Goal: Communication & Community: Answer question/provide support

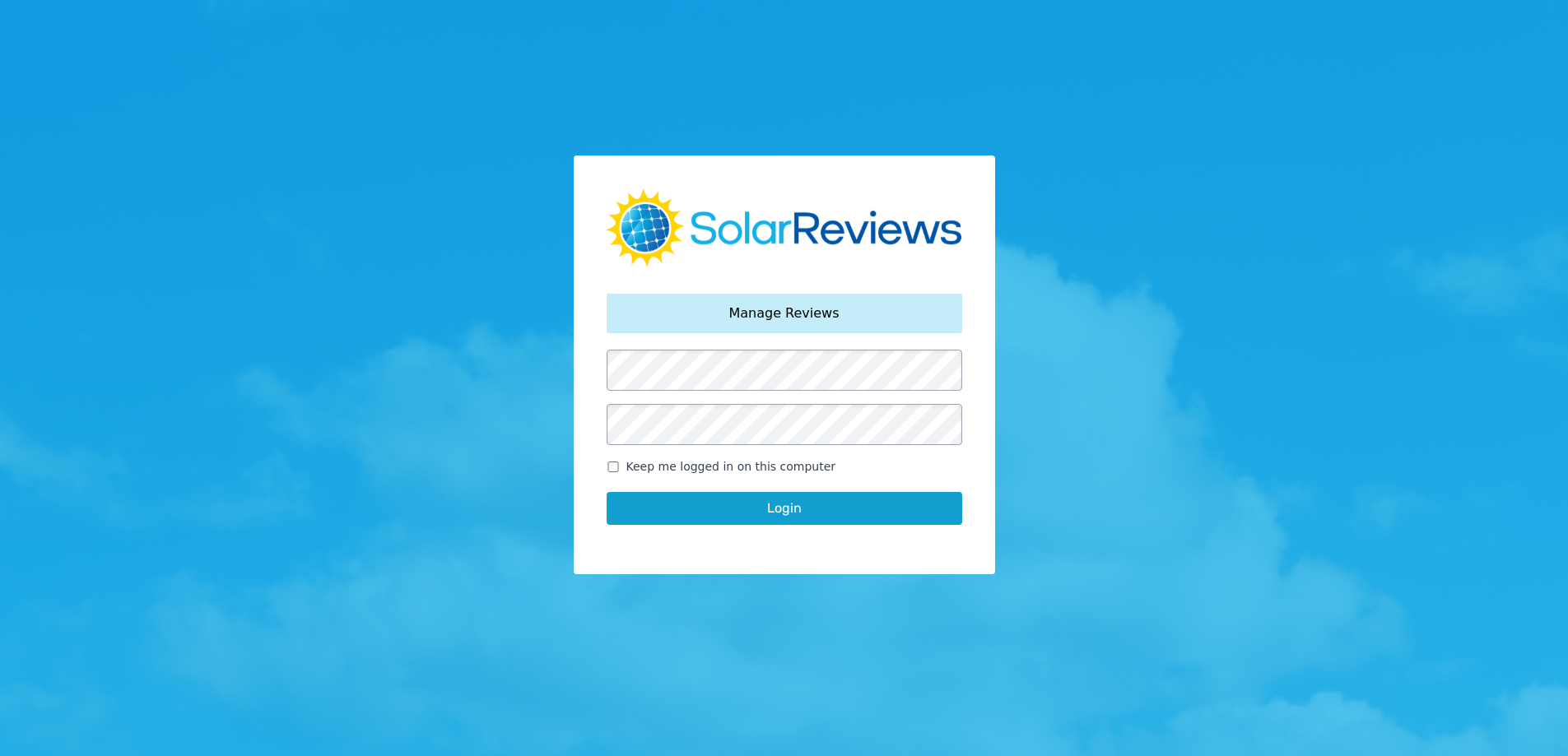
click at [702, 500] on button "Login" at bounding box center [784, 508] width 356 height 33
click at [780, 507] on button "Login" at bounding box center [784, 508] width 356 height 33
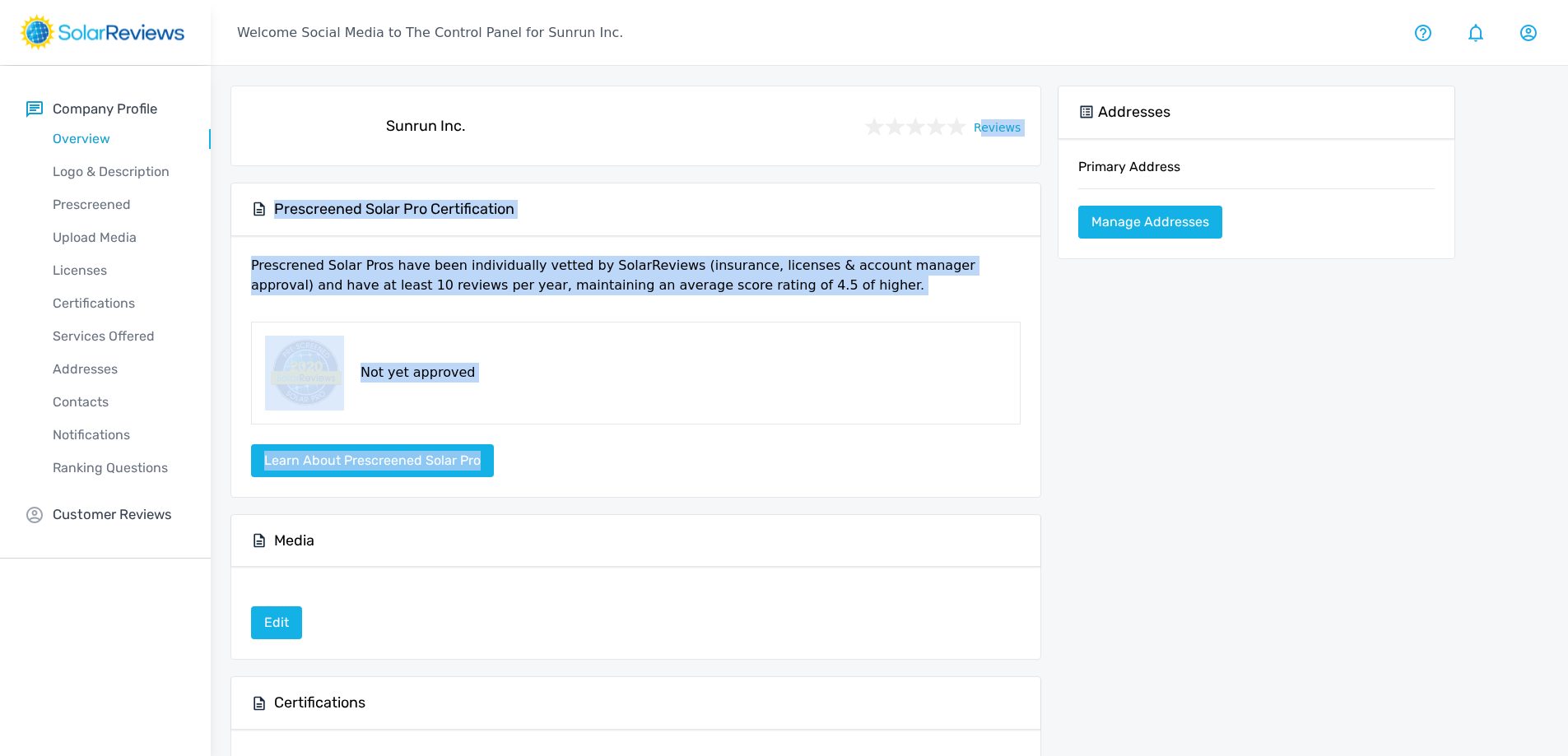
click at [894, 498] on div "company profile Sunrun Inc. Reviews Prescreened Solar Pro Certification Prescre…" at bounding box center [889, 534] width 1357 height 938
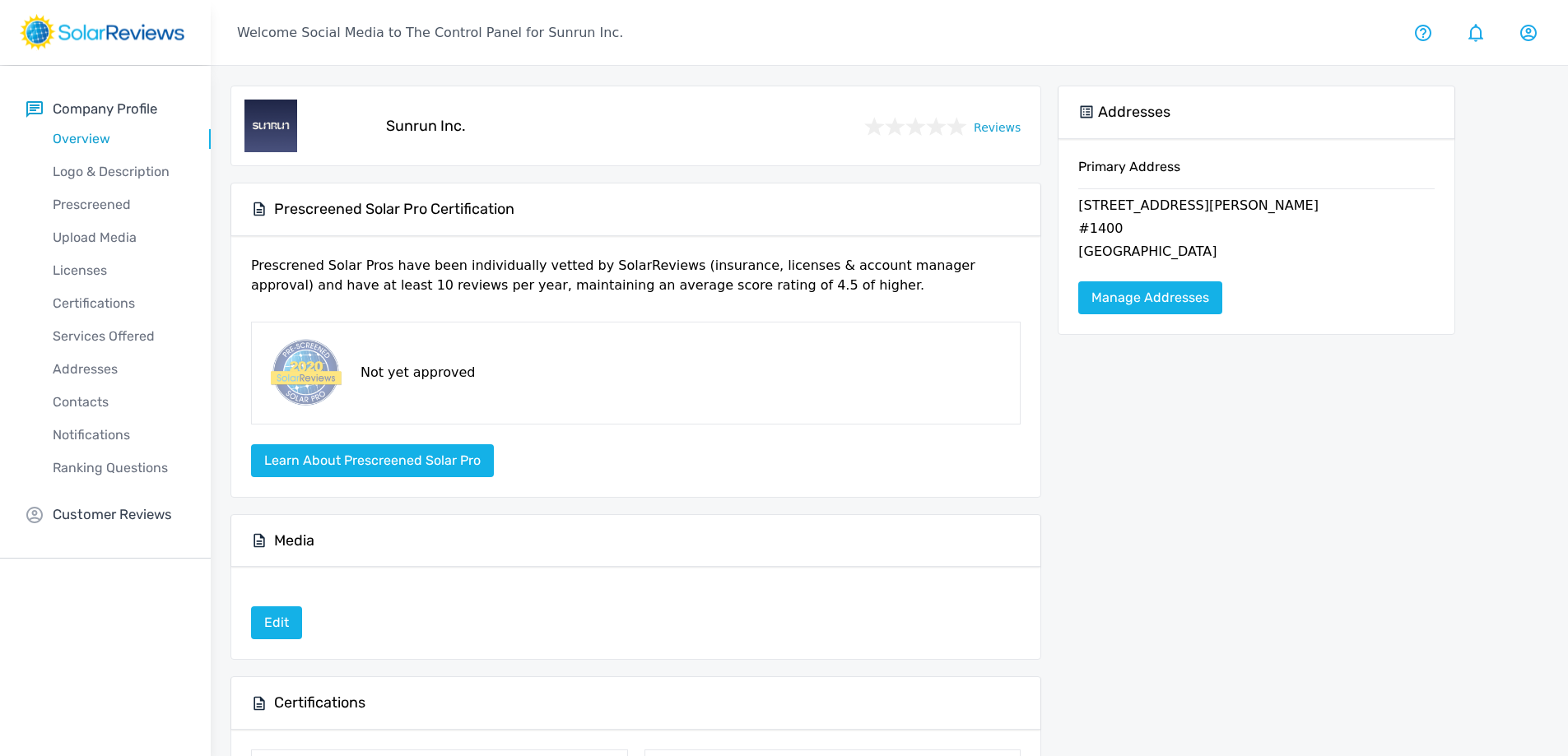
click at [1295, 526] on div "Addresses Primary Address 225 Bush St. #1400 San Francisco, CA 94104 Manage Add…" at bounding box center [1255, 661] width 397 height 1150
click at [97, 528] on div "Company Profile Overview Logo & Description Prescreened Upload Media Licenses C…" at bounding box center [105, 312] width 210 height 492
click at [82, 518] on p "Customer Reviews" at bounding box center [112, 514] width 119 height 20
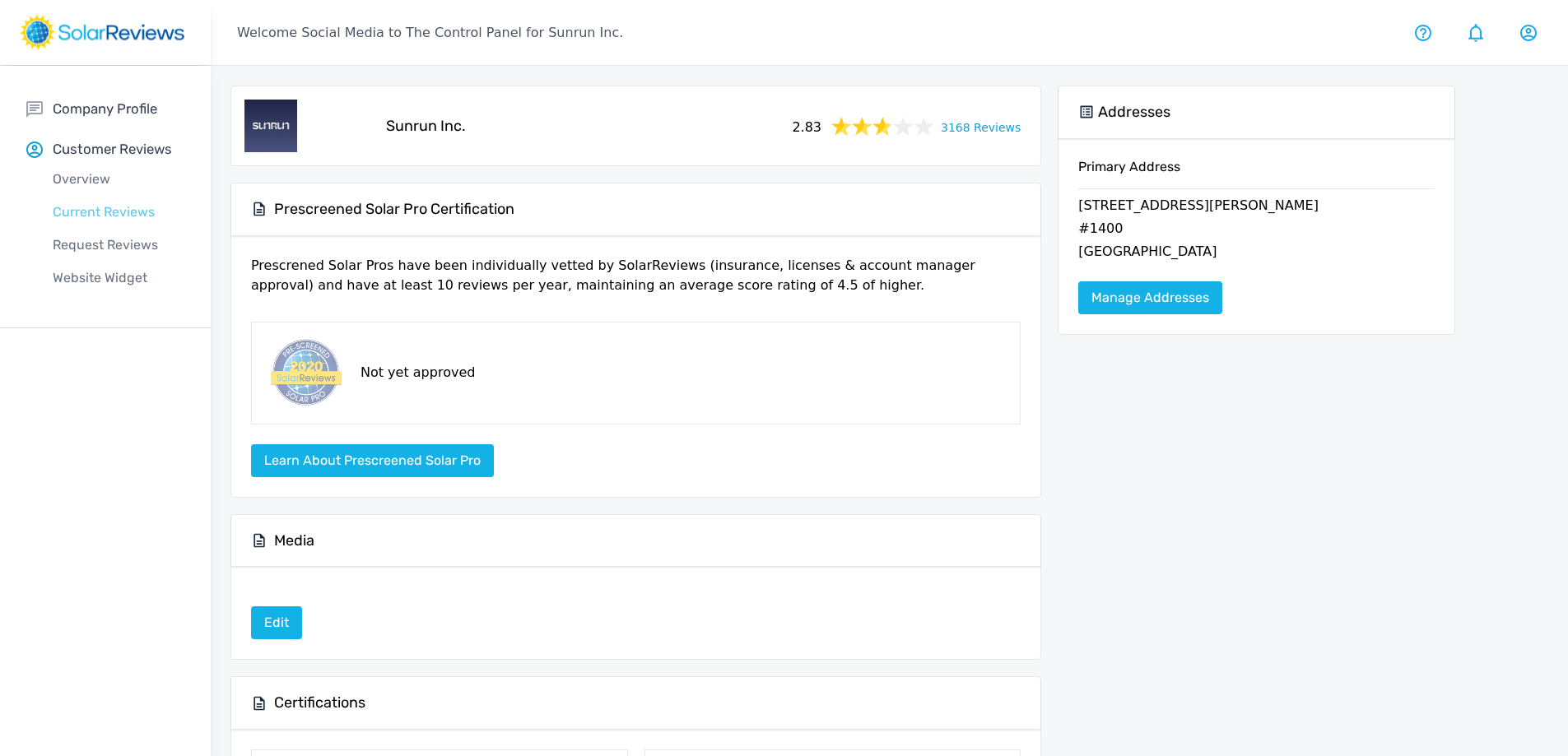
click at [110, 207] on p "Current Reviews" at bounding box center [118, 212] width 184 height 20
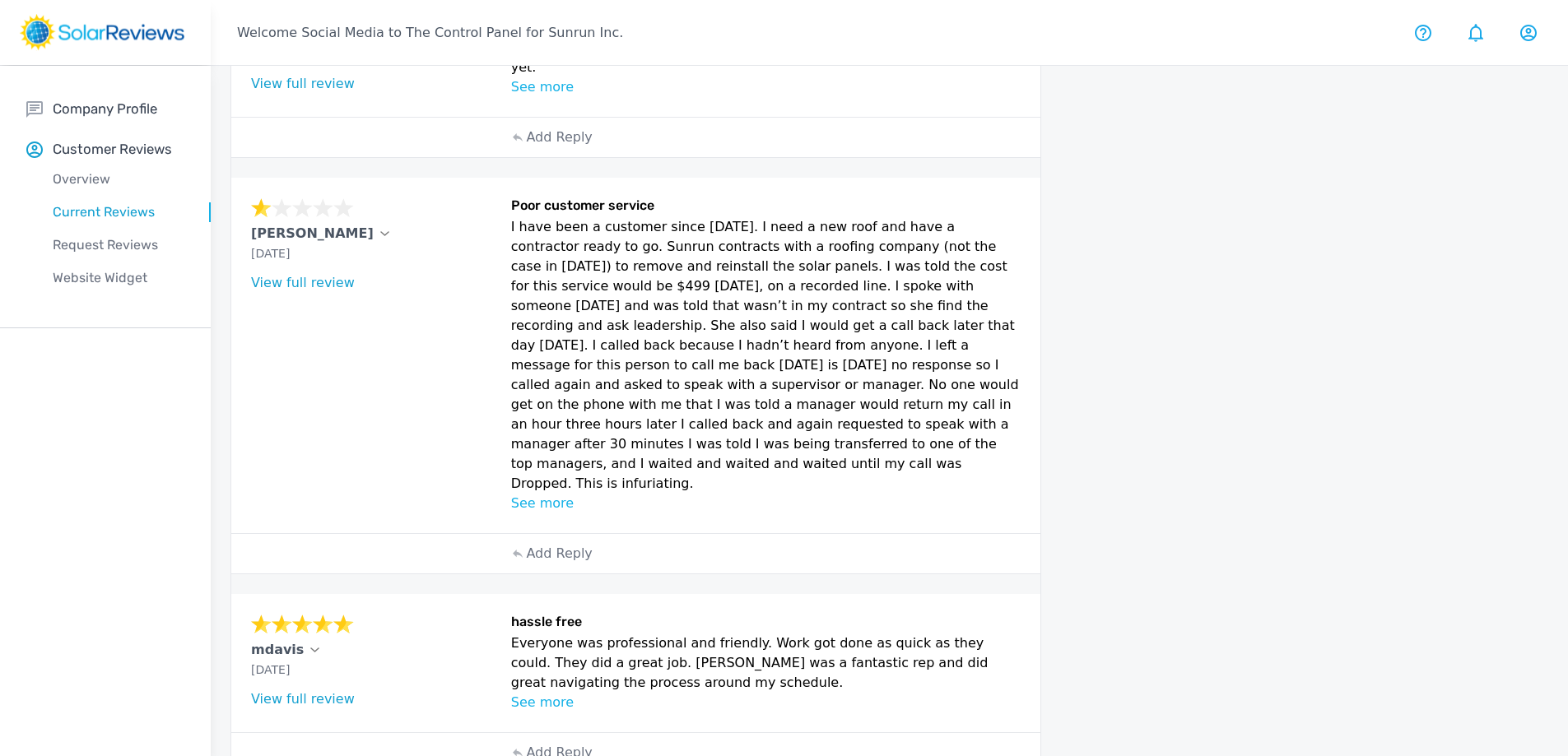
scroll to position [892, 0]
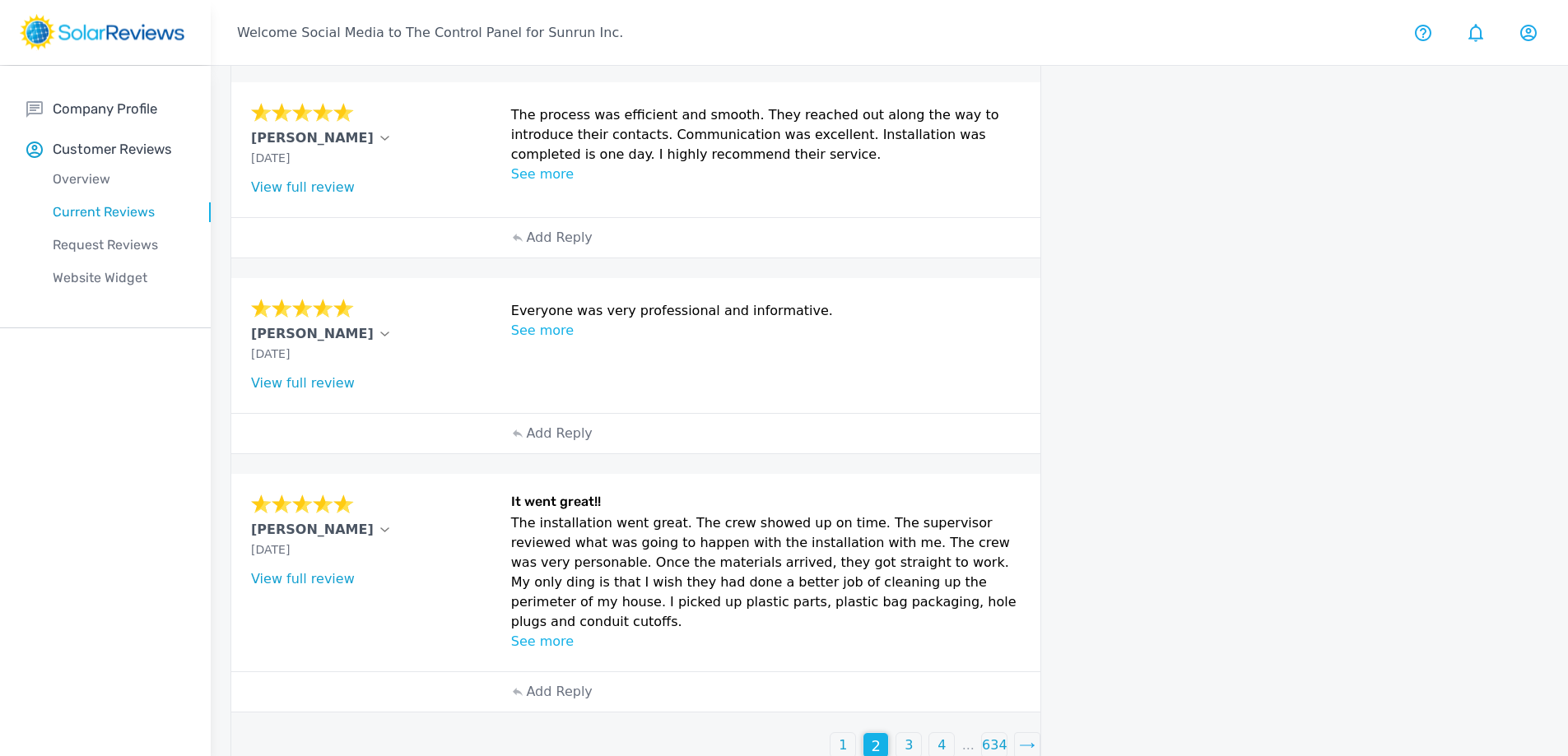
click at [907, 735] on p "3" at bounding box center [908, 745] width 8 height 20
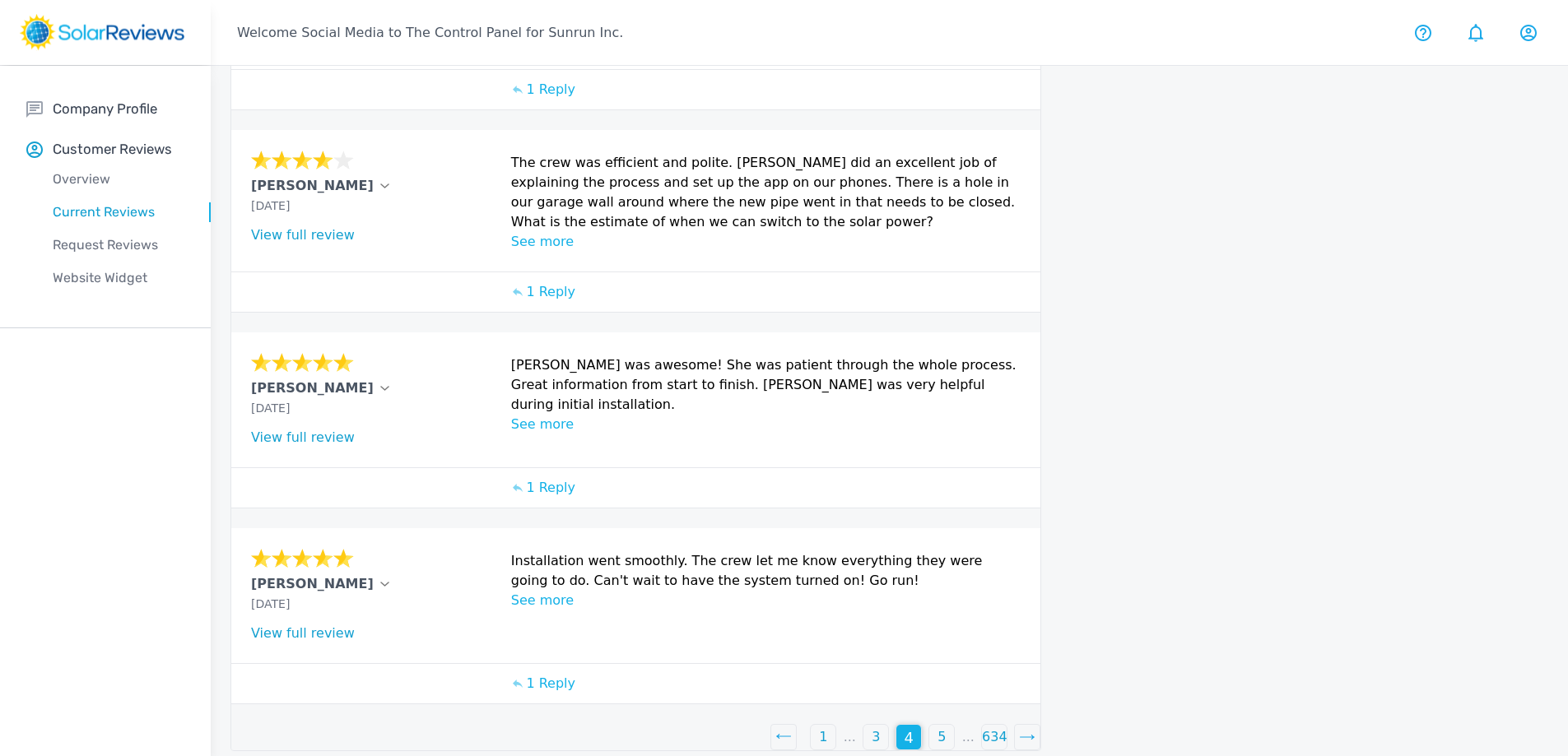
scroll to position [527, 0]
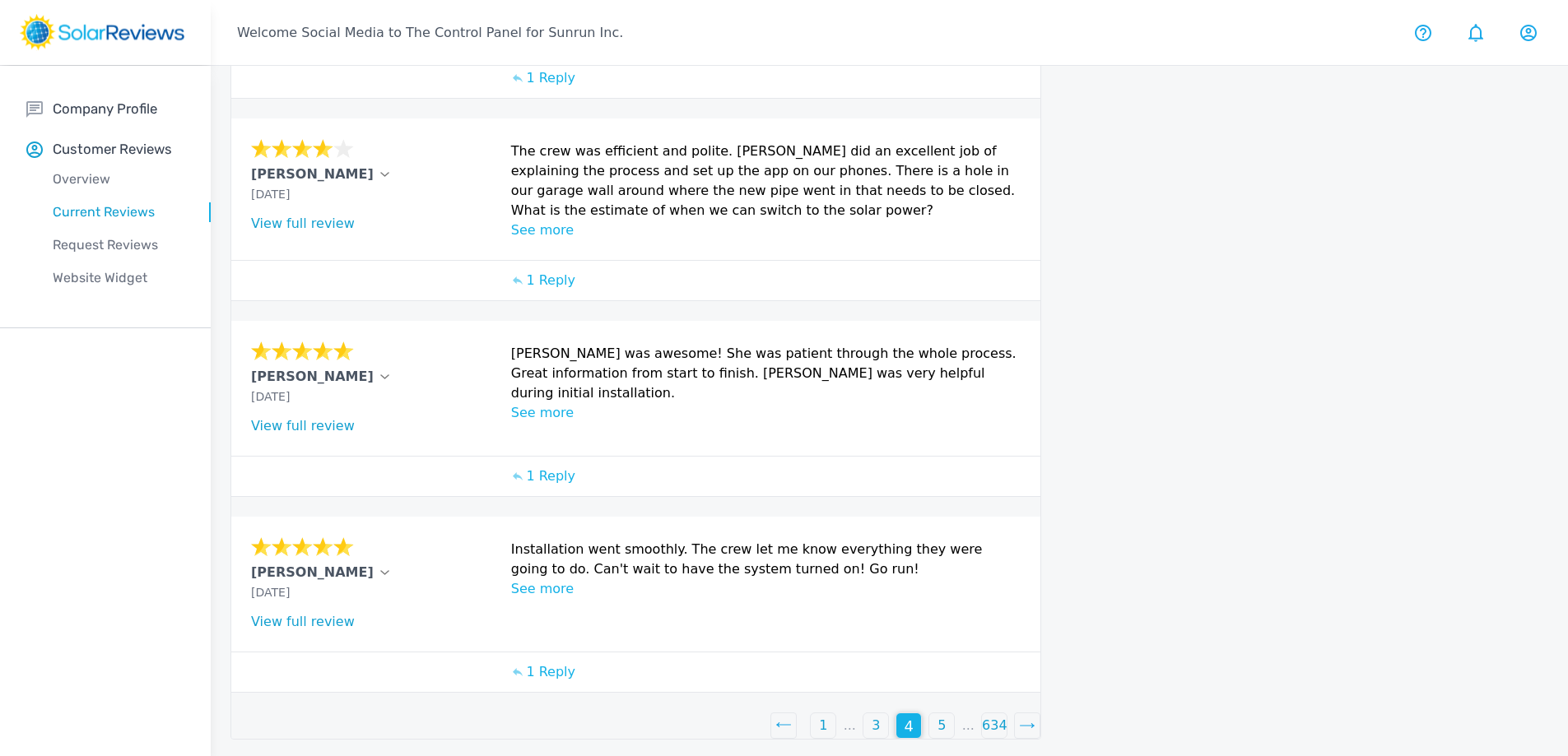
click at [877, 722] on p "3" at bounding box center [875, 725] width 8 height 20
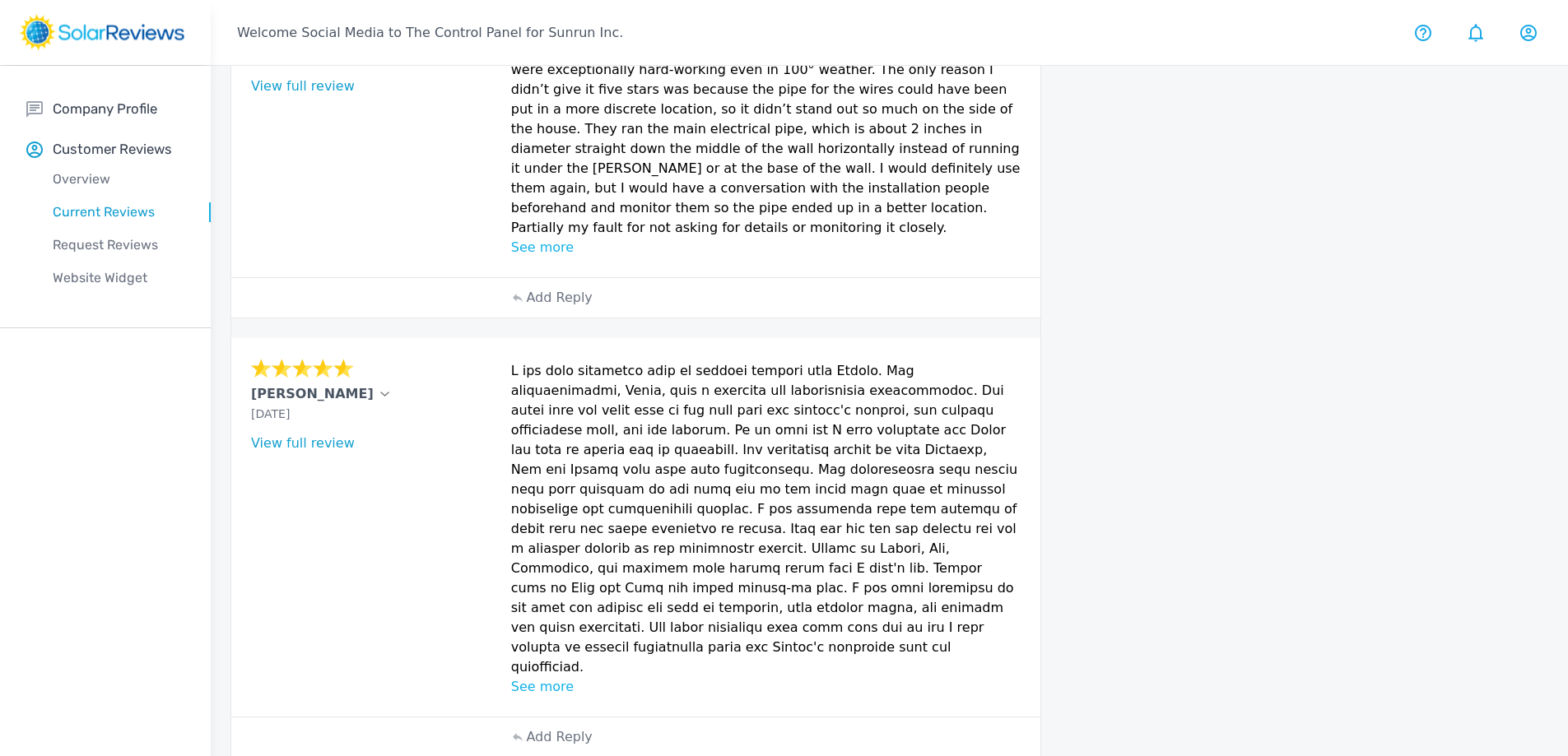
scroll to position [901, 0]
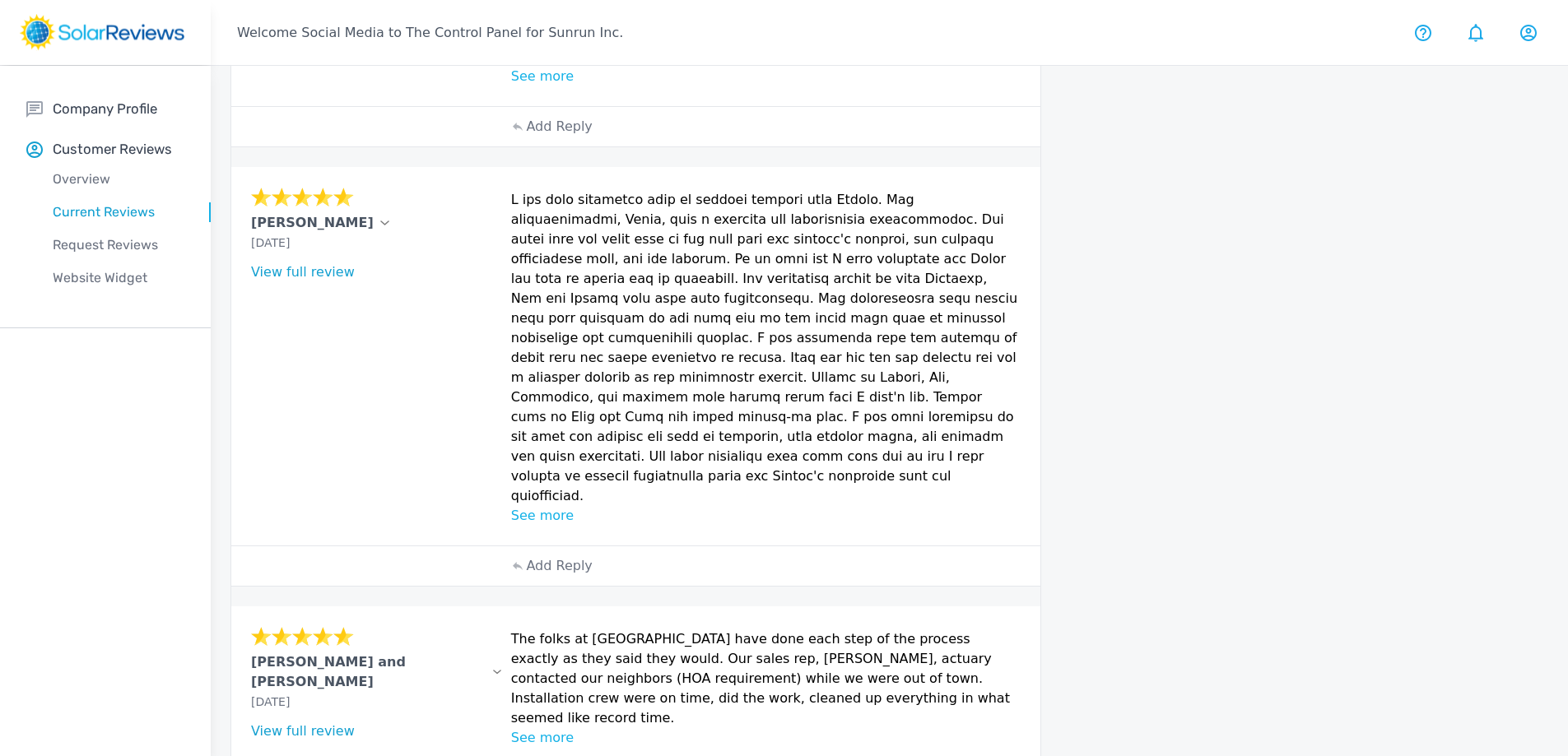
paste textarea "Thanks for your review, [Customer Name]! We're so happy to hear that you had a …"
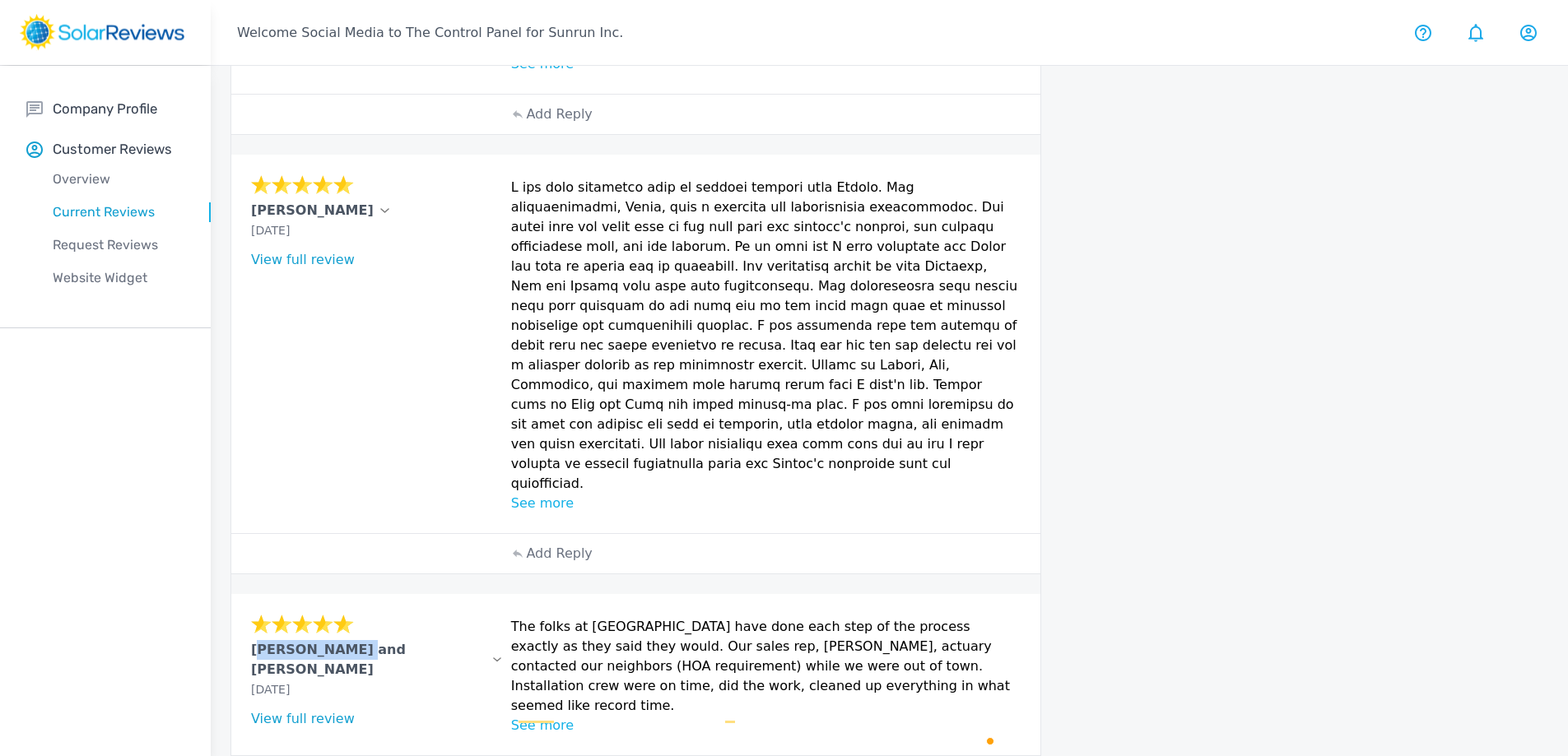
drag, startPoint x: 336, startPoint y: 548, endPoint x: 236, endPoint y: 544, distance: 100.1
click at [236, 594] on div "Jacob and Joe Aug 25, 2025 What type of installation was this? no answer What y…" at bounding box center [635, 675] width 809 height 161
copy p "Jacob and Joe"
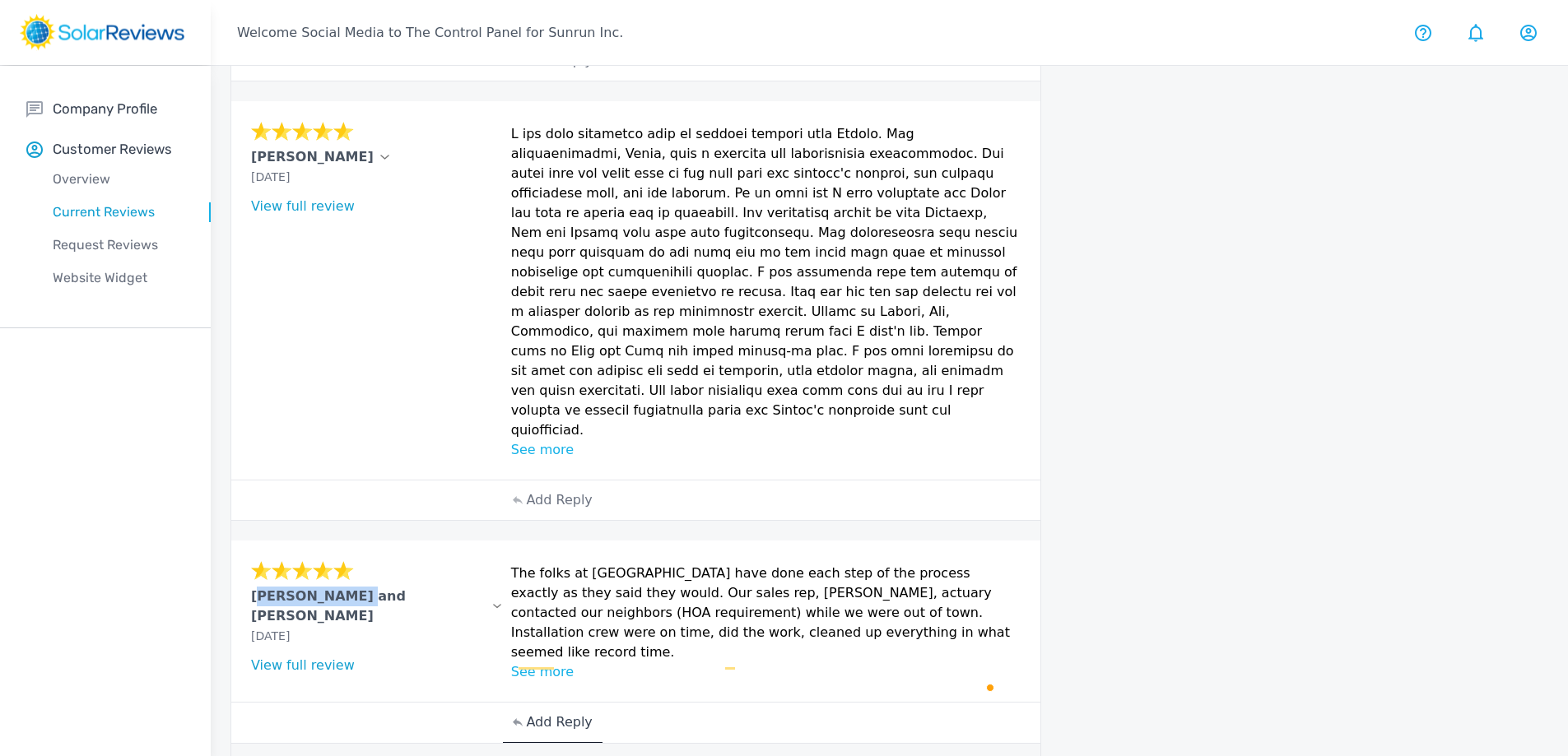
scroll to position [996, 0]
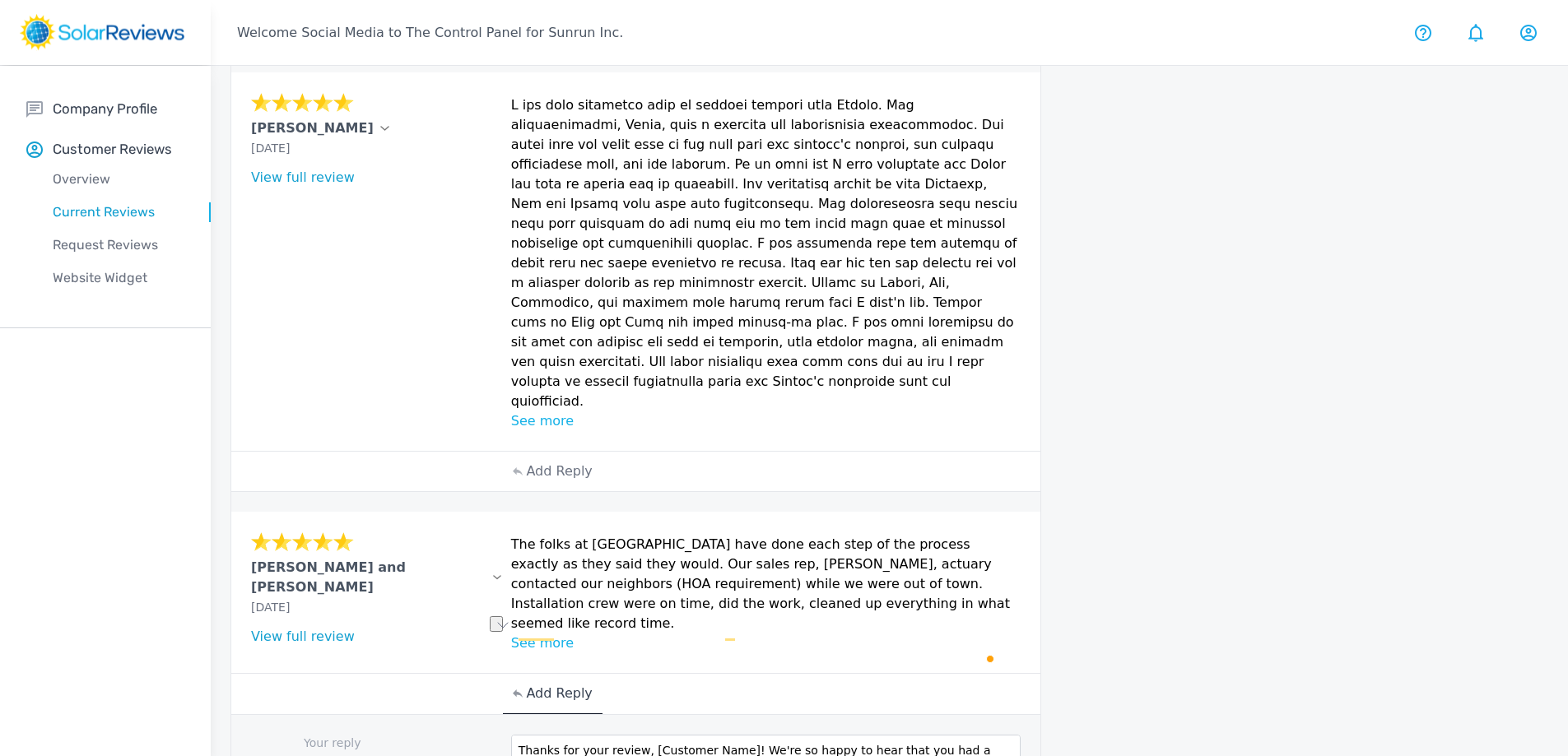
drag, startPoint x: 639, startPoint y: 632, endPoint x: 727, endPoint y: 621, distance: 88.7
click at [727, 734] on textarea "Thanks for your review, [Customer Name]! We're so happy to hear that you had a …" at bounding box center [766, 767] width 510 height 66
paste textarea "Jacob and Joe"
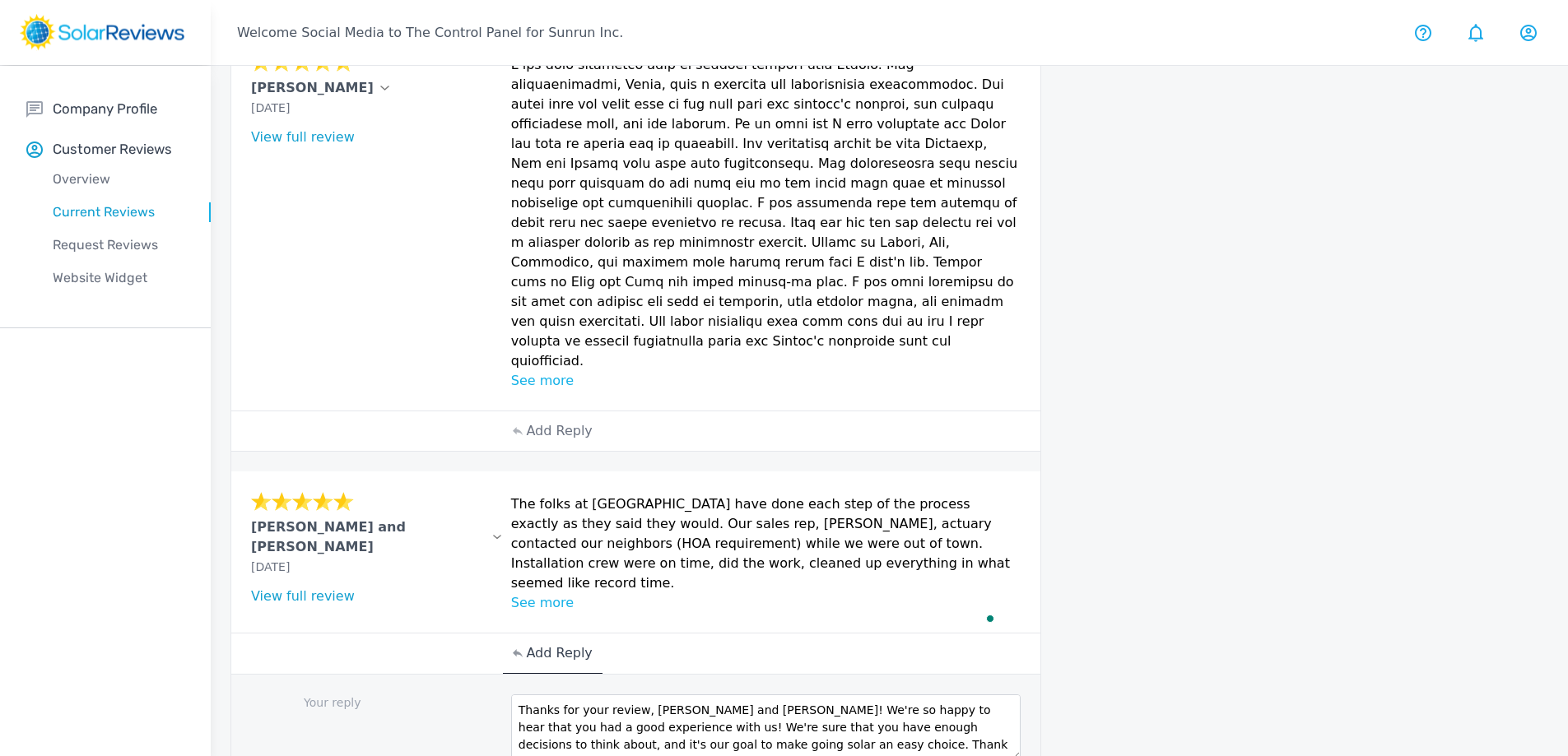
scroll to position [1056, 0]
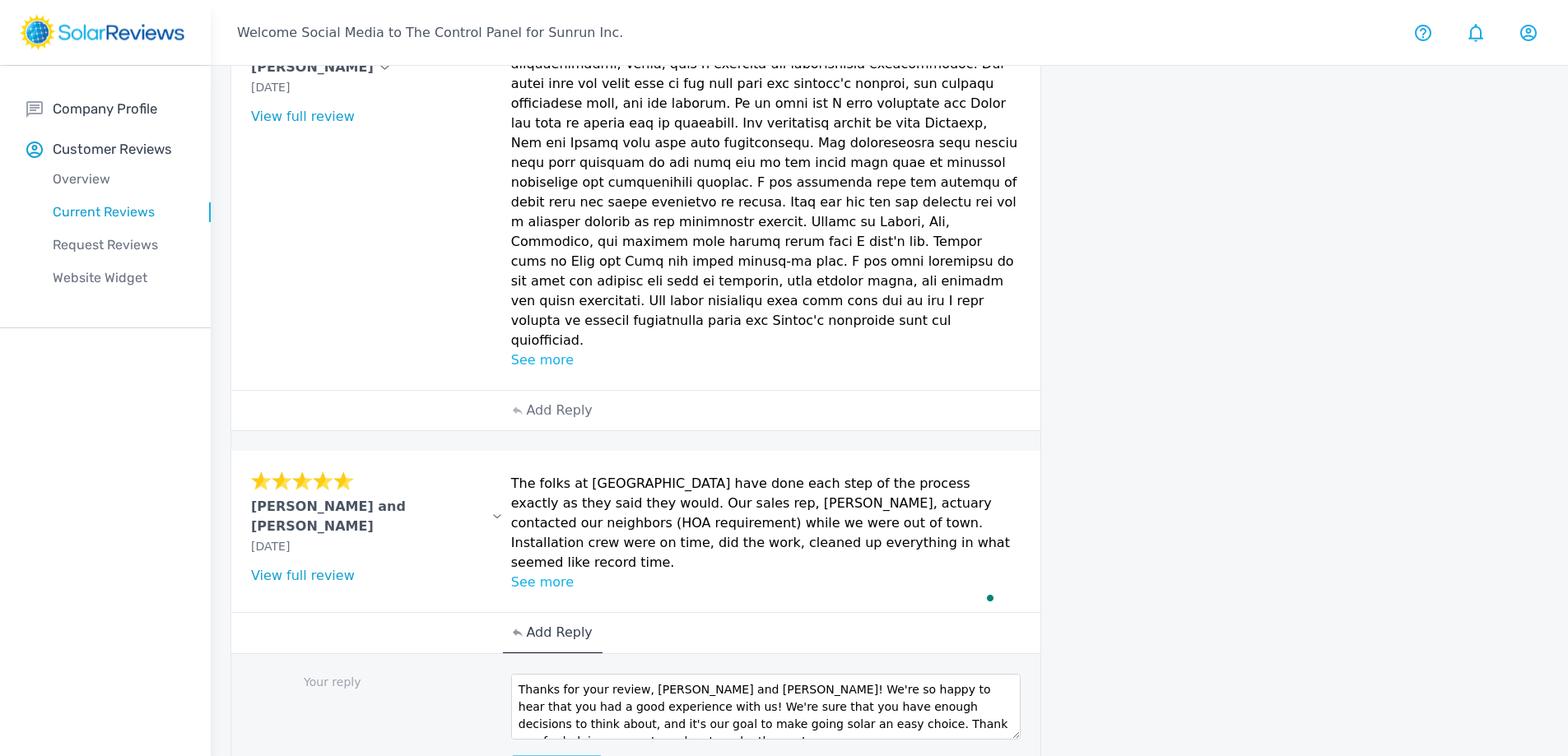
type textarea "Thanks for your review, Jacob and Joe! We're so happy to hear that you had a go…"
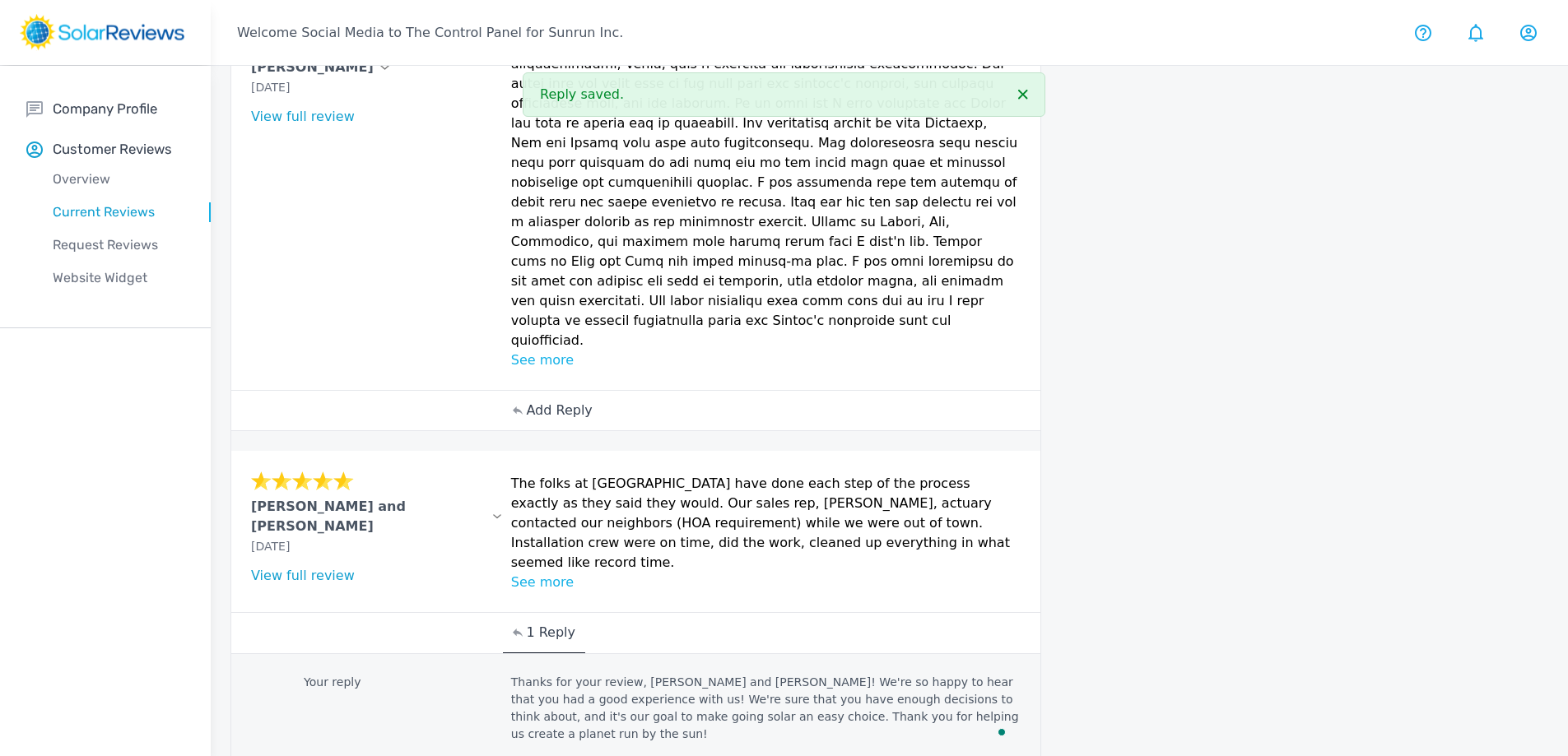
click at [563, 391] on div "Add Reply" at bounding box center [552, 410] width 99 height 39
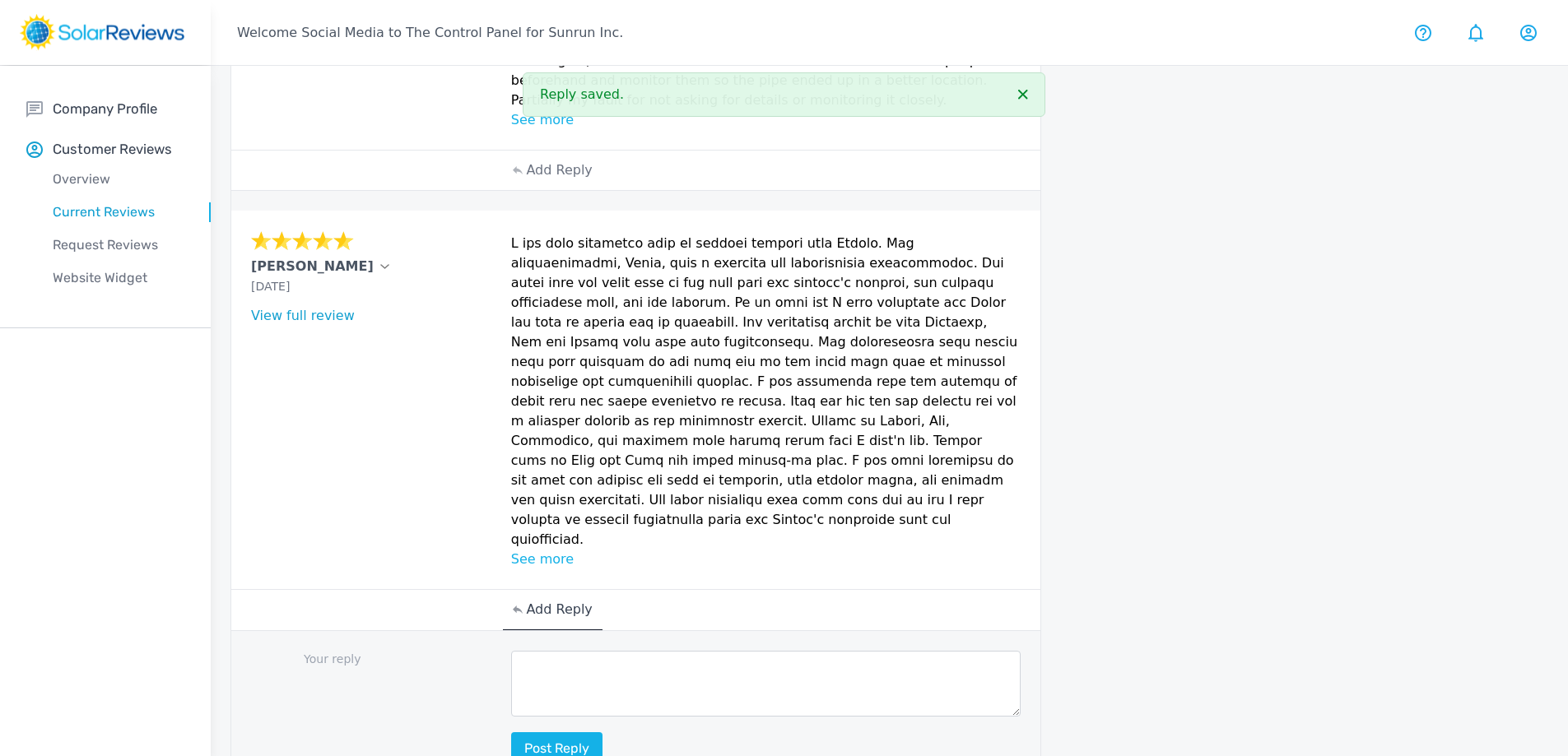
scroll to position [810, 0]
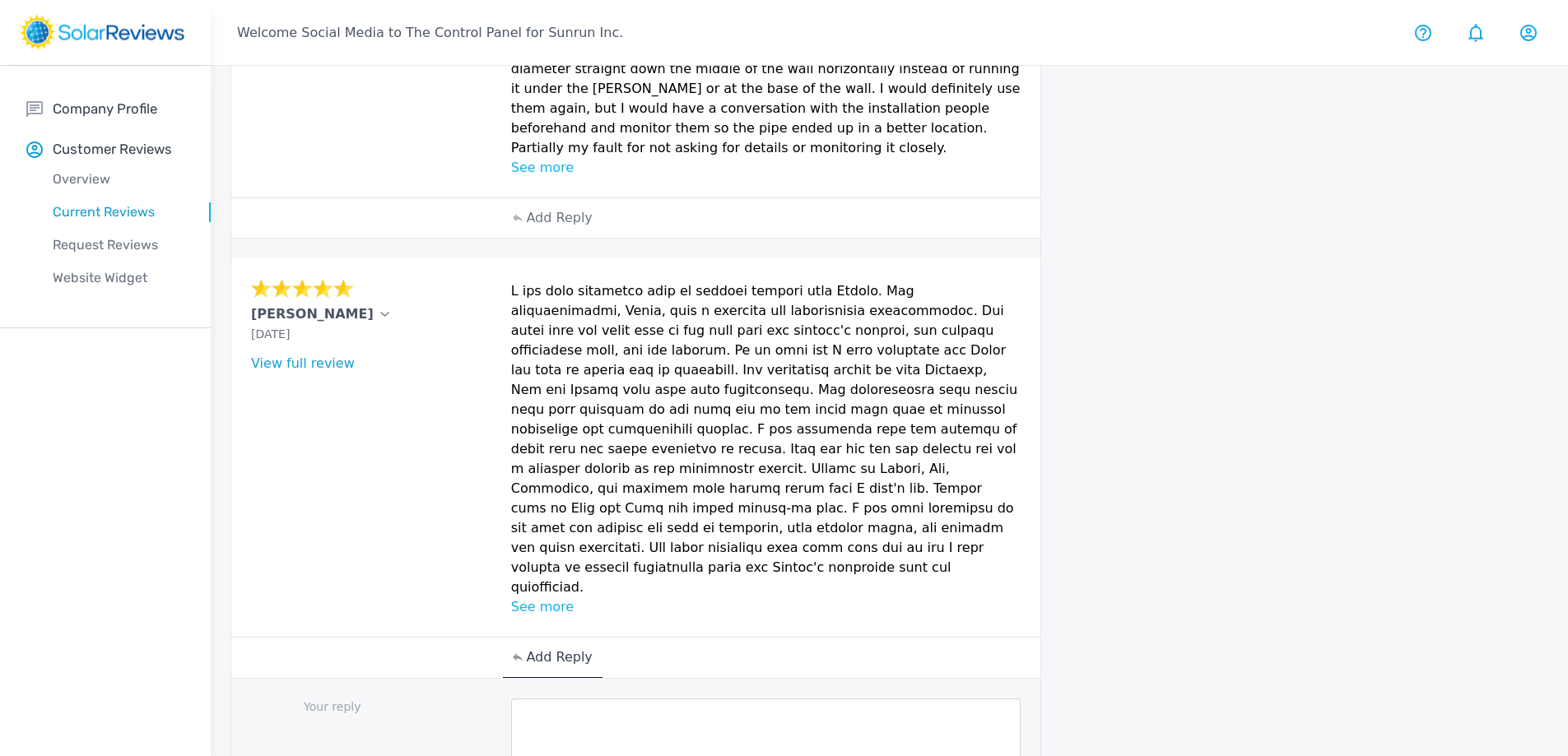
click at [585, 698] on textarea at bounding box center [766, 731] width 510 height 66
paste textarea "[Customer Name], your review brightened our day! Our goal is to provide you wit…"
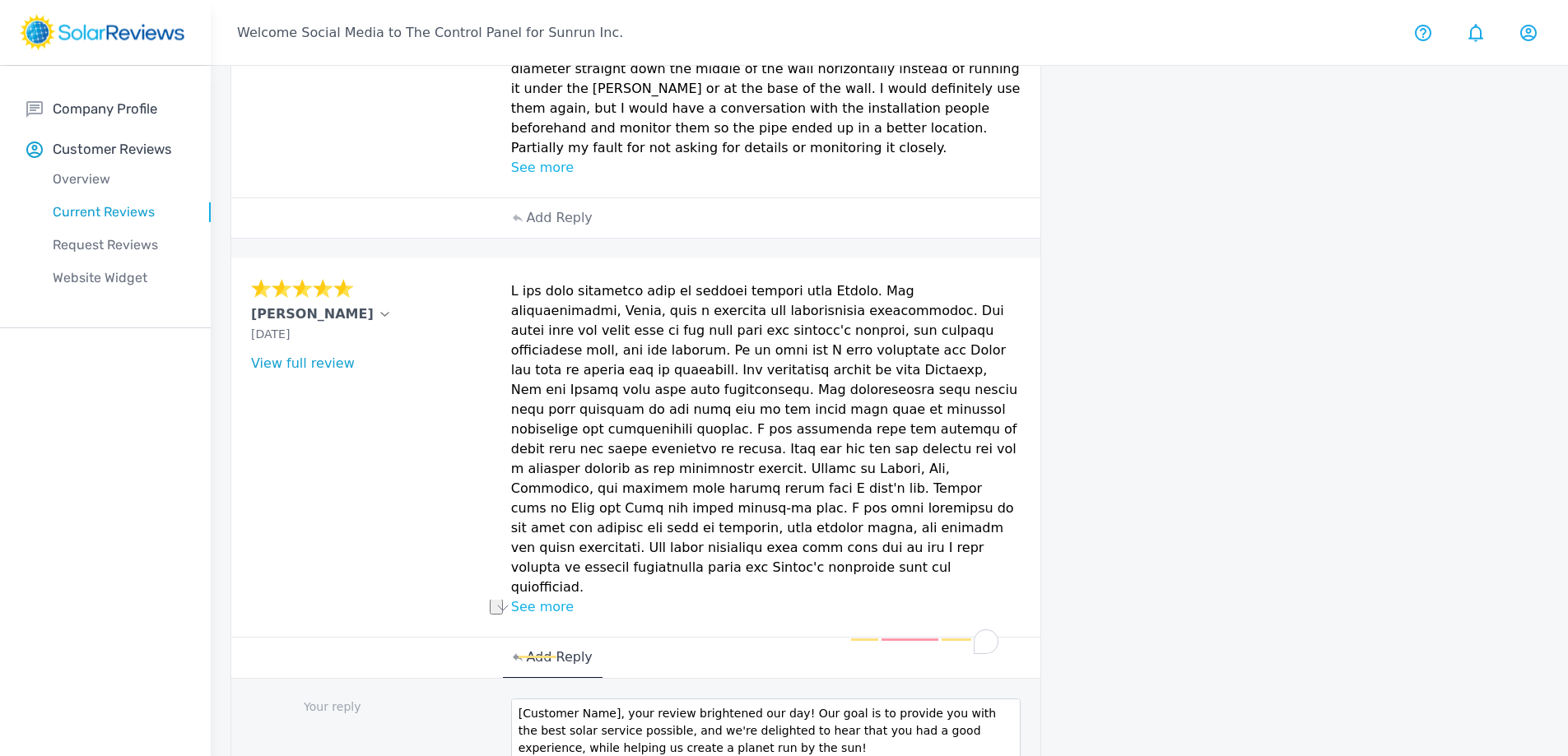
scroll to position [0, 0]
drag, startPoint x: 608, startPoint y: 609, endPoint x: 435, endPoint y: 602, distance: 173.1
click at [435, 679] on div "Your reply [Customer Name], your review brightened our day! Our goal is to prov…" at bounding box center [635, 756] width 809 height 155
type textarea "Mike, your review brightened our day! Our goal is to provide you with the best …"
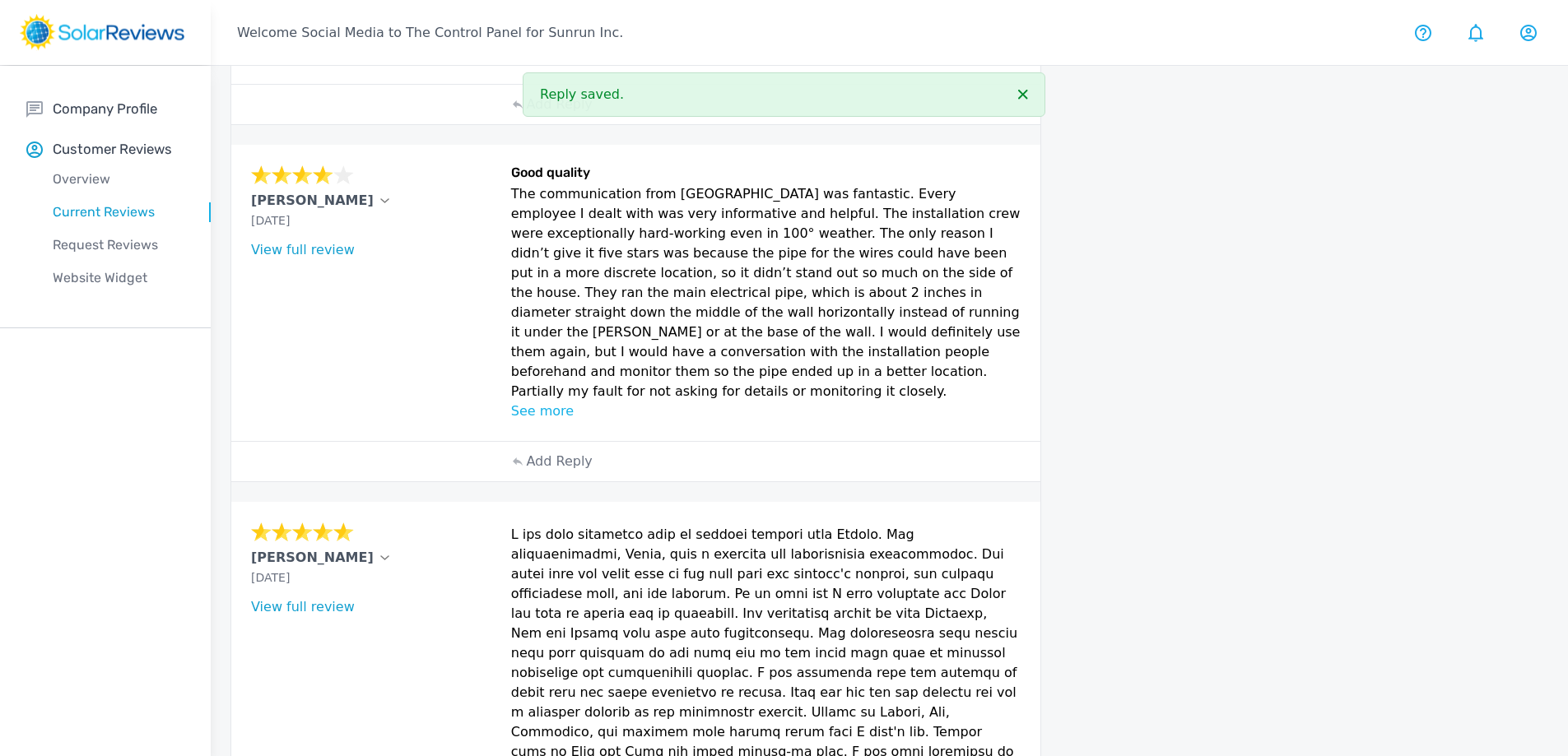
scroll to position [563, 0]
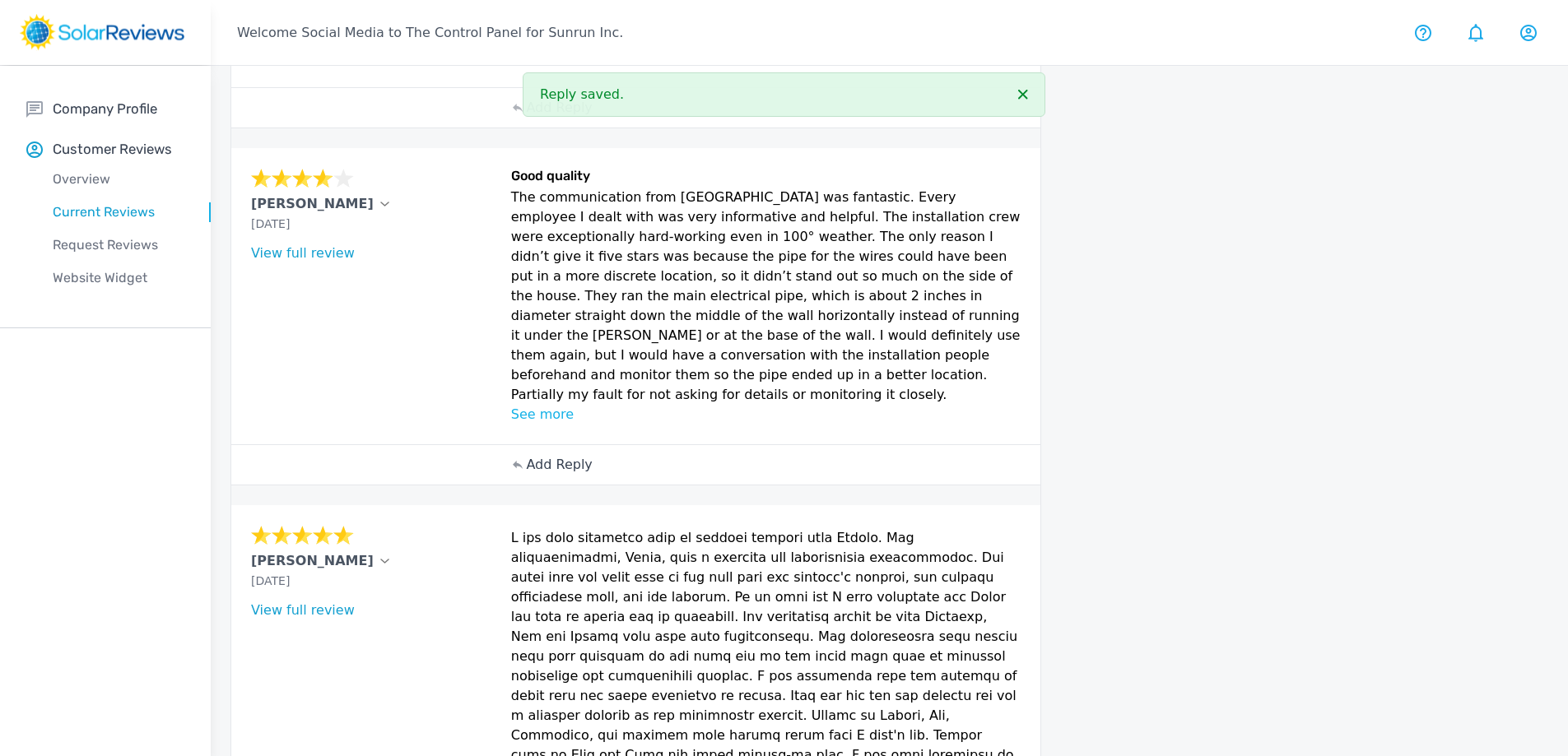
click at [564, 455] on p "Add Reply" at bounding box center [558, 464] width 66 height 20
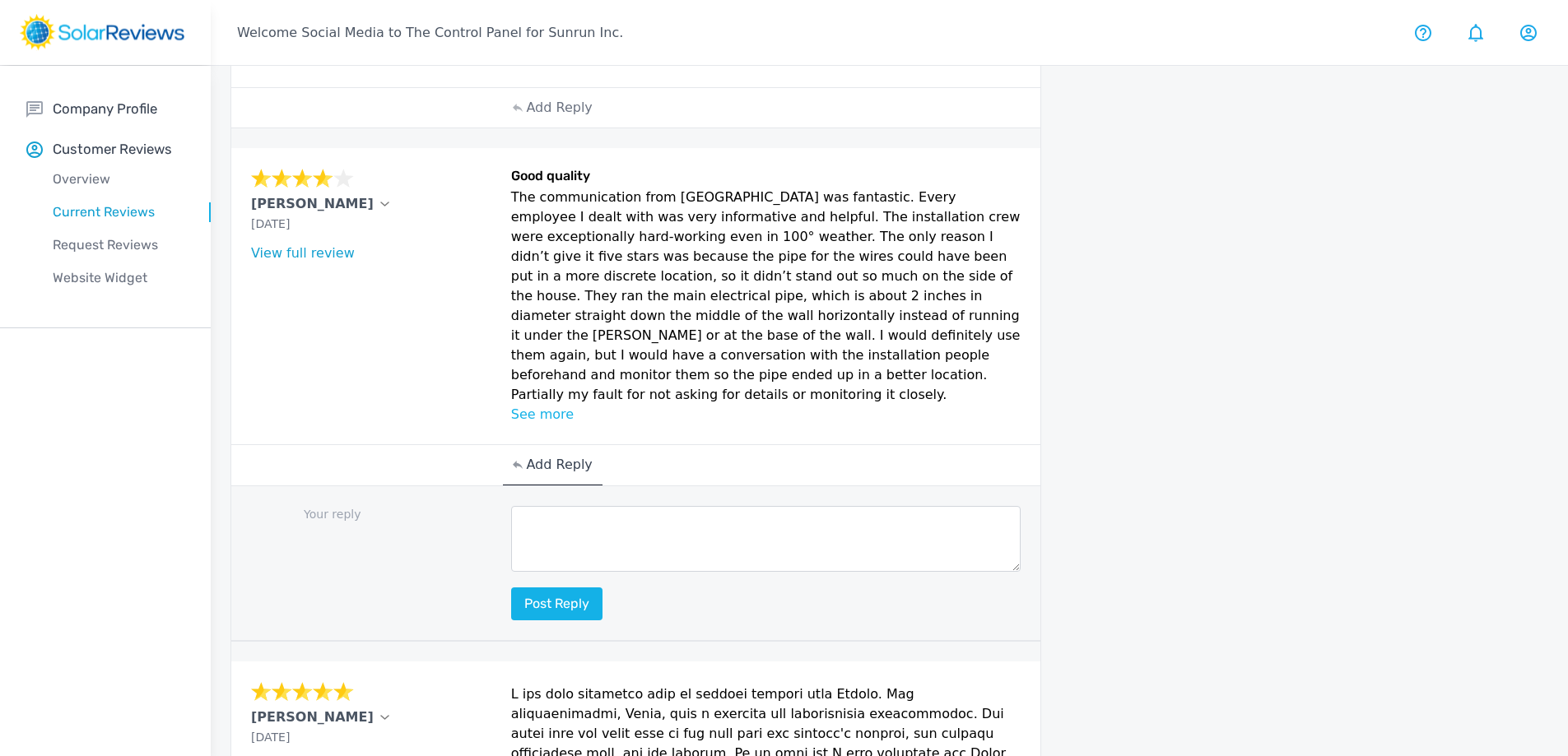
click at [600, 505] on textarea at bounding box center [766, 538] width 510 height 66
paste textarea "Thank you for sharing your story, [Customer Name]. Your feedback helps us conti…"
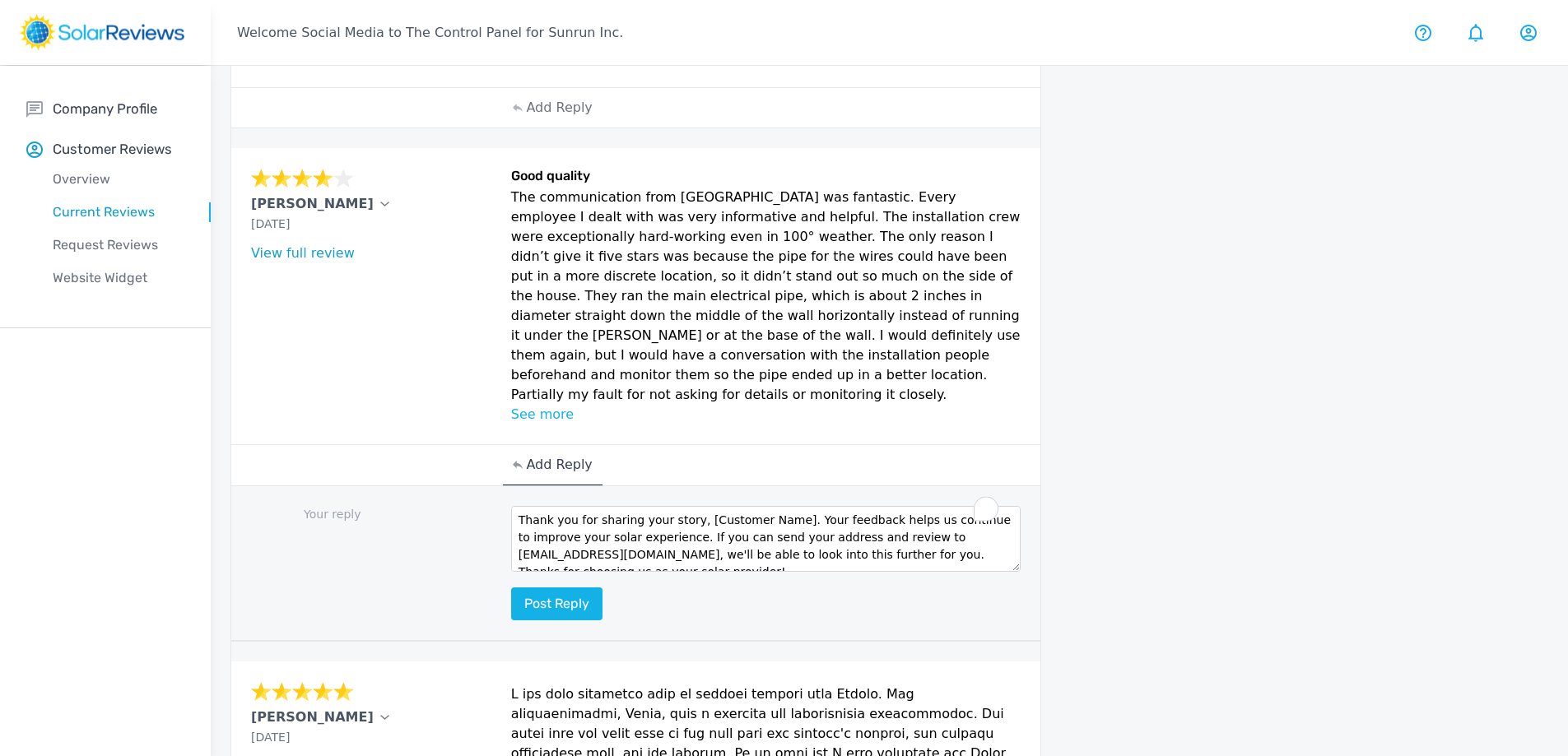
scroll to position [0, 0]
drag, startPoint x: 692, startPoint y: 484, endPoint x: 805, endPoint y: 425, distance: 127.5
click at [809, 401] on div "Scott Aug 25, 2025 What type of installation was this? no answer What year was …" at bounding box center [635, 394] width 809 height 493
click at [803, 445] on div "Add Reply" at bounding box center [635, 465] width 809 height 41
click at [762, 505] on textarea "Thank you for sharing your story, [Customer Name]. Your feedback helps us conti…" at bounding box center [766, 538] width 510 height 66
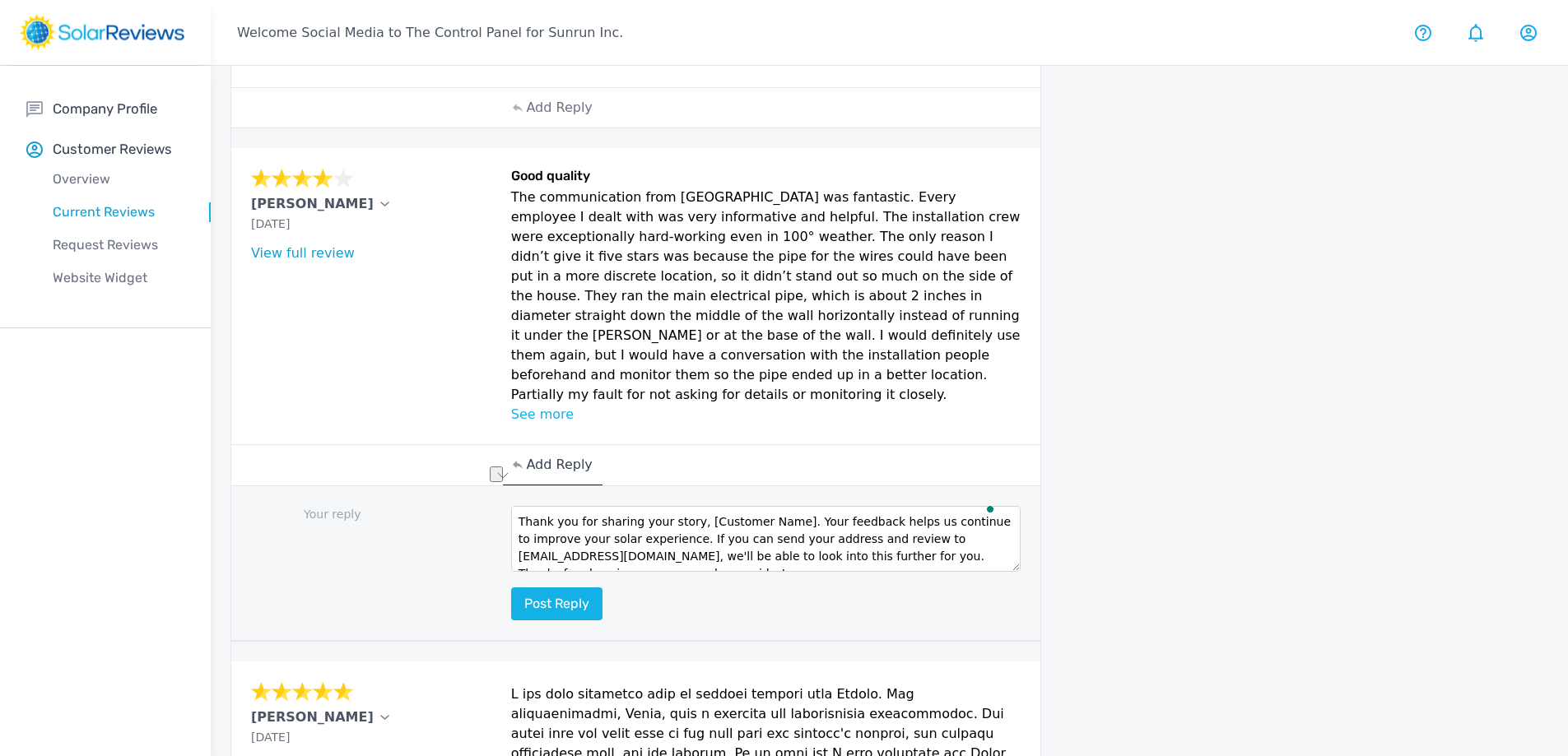
drag, startPoint x: 782, startPoint y: 480, endPoint x: 713, endPoint y: 490, distance: 69.7
click at [691, 505] on textarea "Thank you for sharing your story, [Customer Name]. Your feedback helps us conti…" at bounding box center [766, 538] width 510 height 66
type textarea "Thank you for sharing your story, Scott. Your feedback helps us continue to imp…"
click at [572, 587] on button "Post reply" at bounding box center [557, 604] width 91 height 33
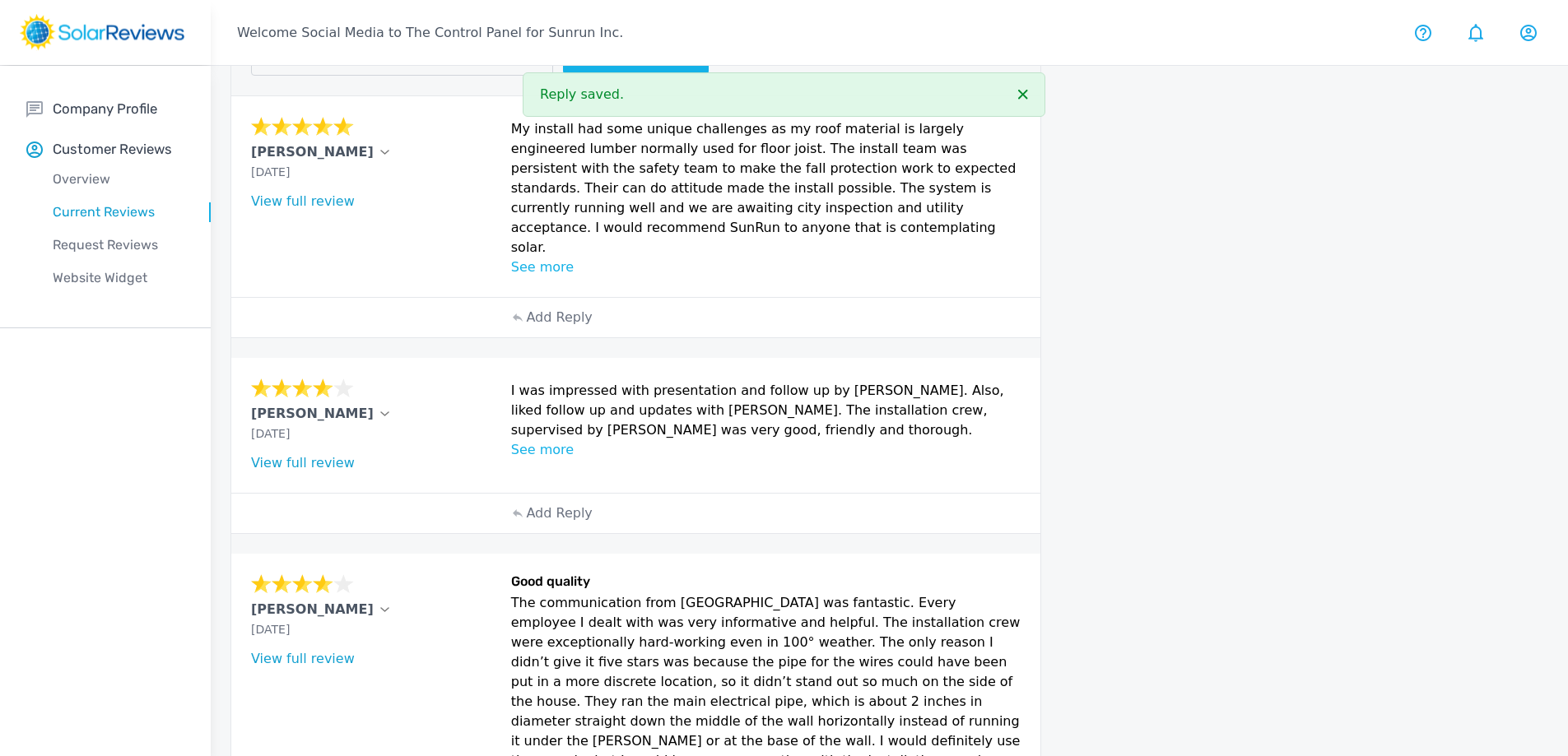
scroll to position [152, 0]
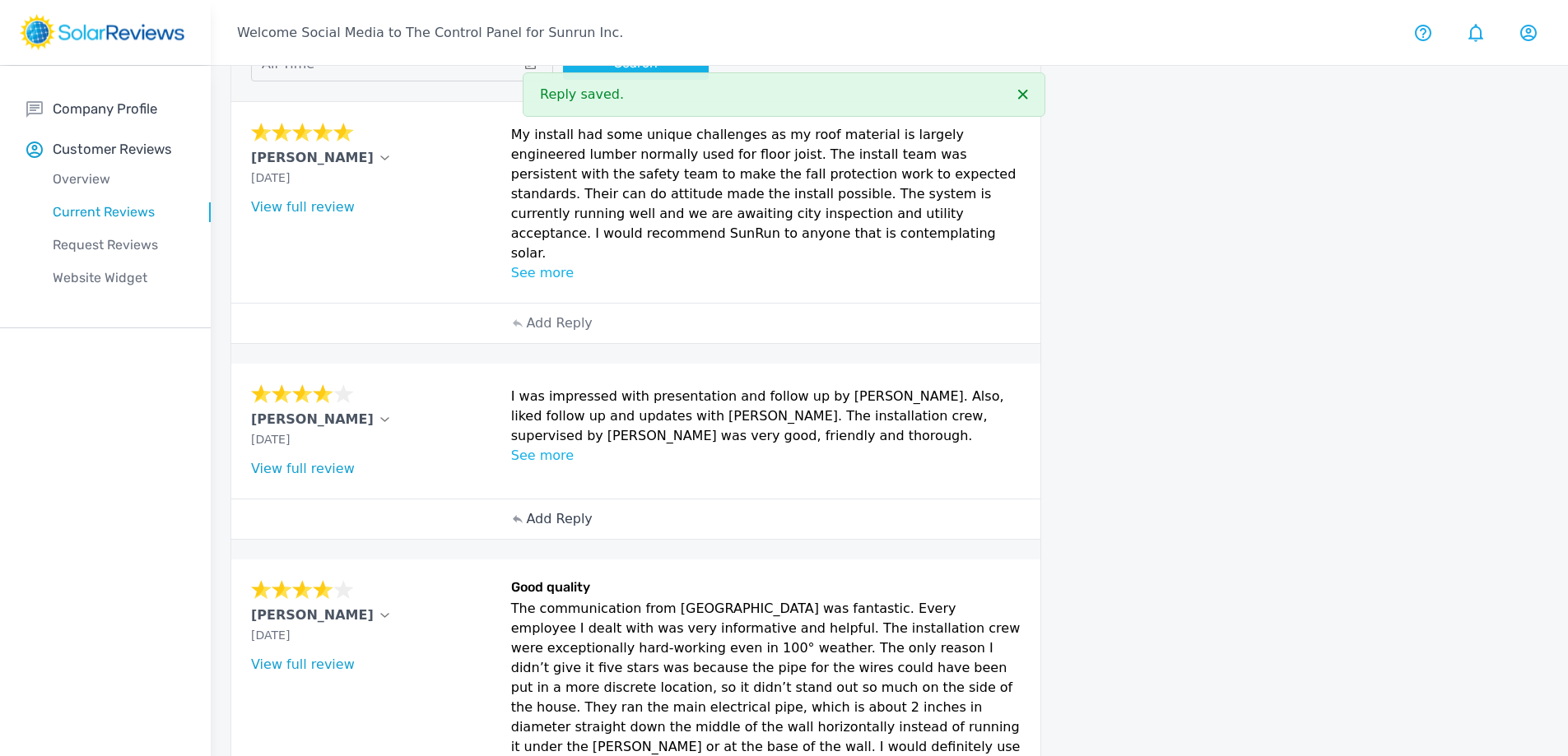
click at [589, 499] on div "Add Reply" at bounding box center [552, 519] width 99 height 39
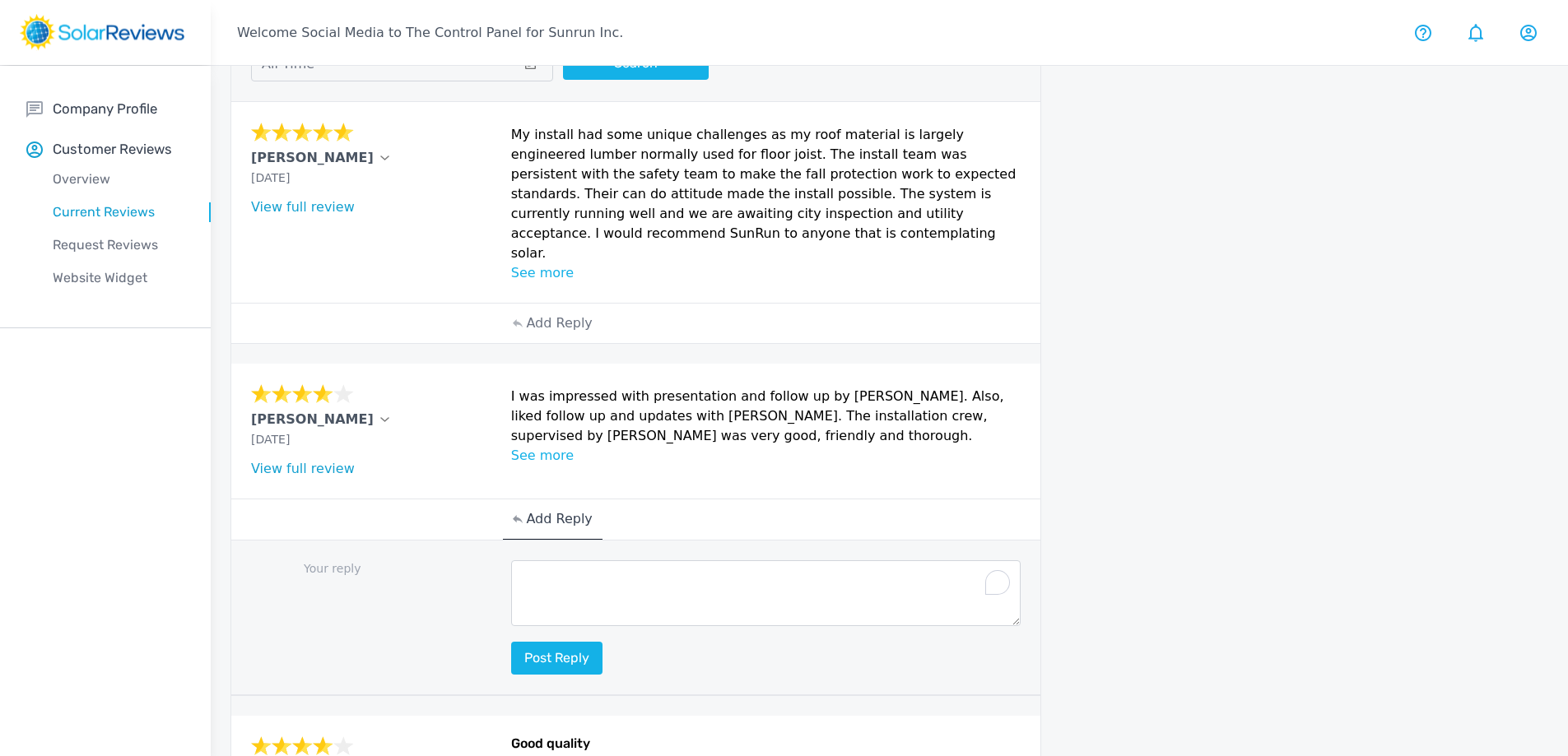
click at [722, 591] on textarea "To enrich screen reader interactions, please activate Accessibility in Grammarl…" at bounding box center [766, 592] width 510 height 66
paste textarea "Thanks for your review, [Customer Name]! Our goal is to make going solar easy a…"
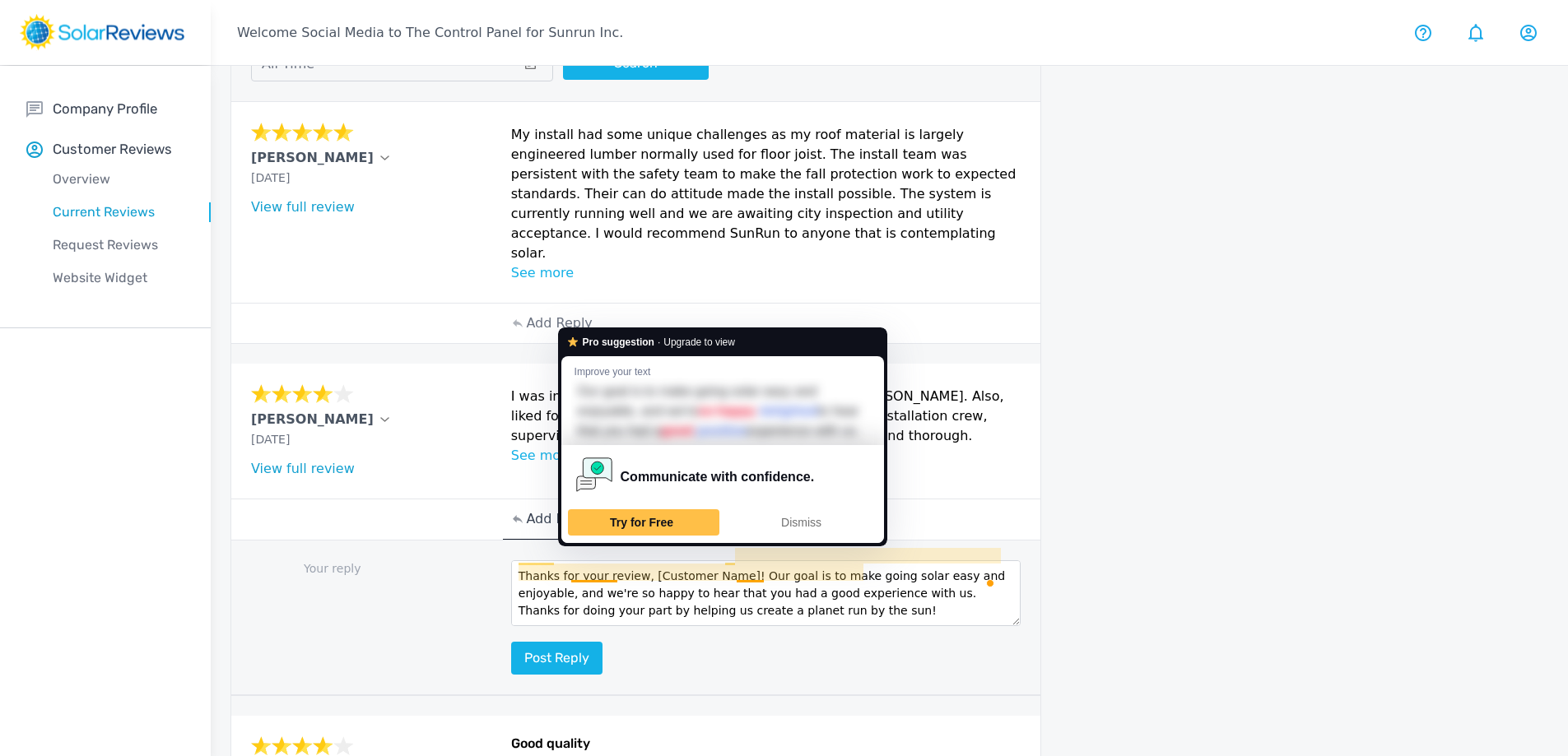
drag, startPoint x: 858, startPoint y: 637, endPoint x: 813, endPoint y: 624, distance: 46.8
click at [853, 633] on div "Thanks for your review, [Customer Name]! Our goal is to make going solar easy a…" at bounding box center [766, 617] width 510 height 115
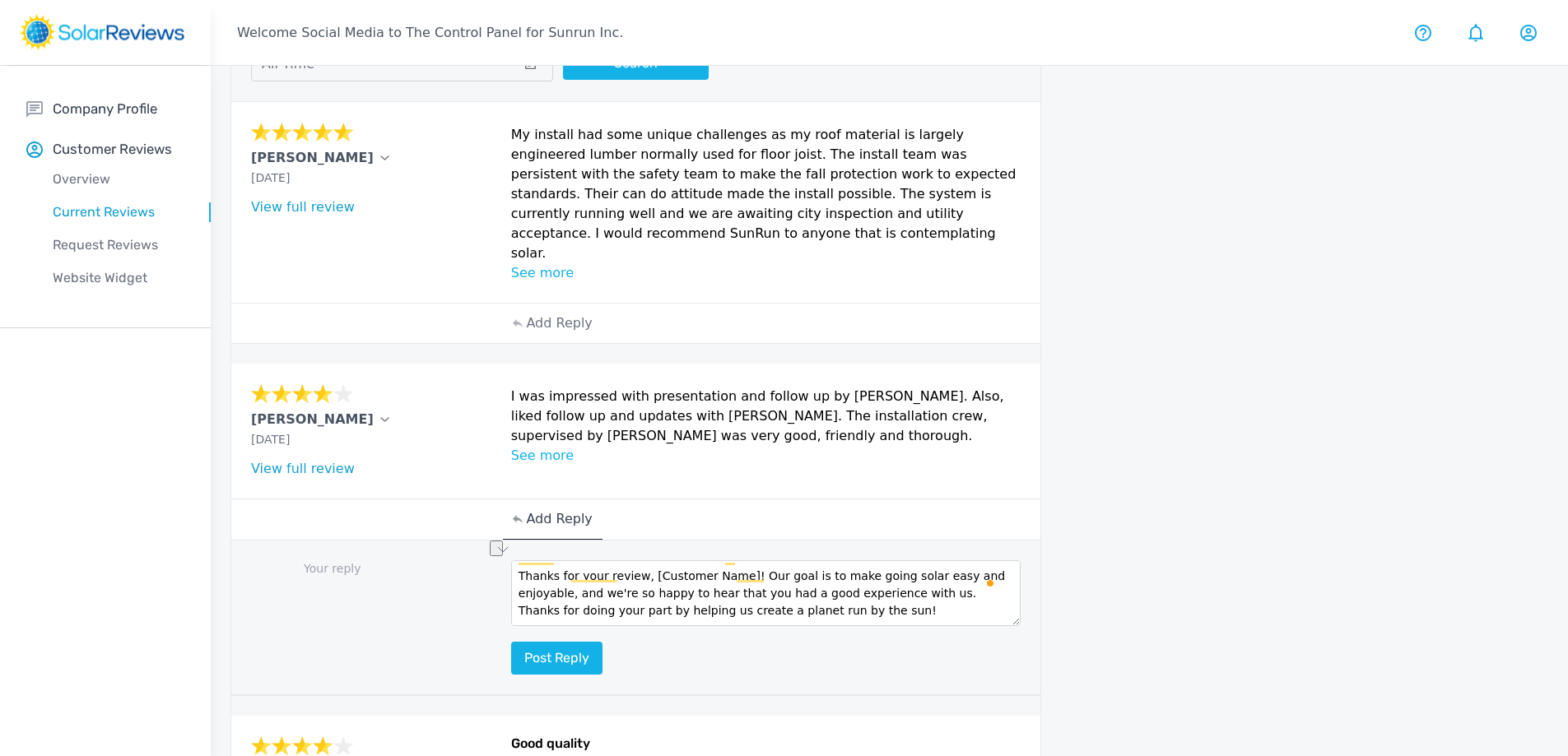
drag, startPoint x: 639, startPoint y: 555, endPoint x: 728, endPoint y: 534, distance: 91.4
click at [728, 541] on div "Your reply Thanks for your review, [Customer Name]! Our goal is to make going s…" at bounding box center [635, 618] width 809 height 155
type textarea "Thanks for your review, David! Our goal is to make going solar easy and enjoyab…"
drag, startPoint x: 571, startPoint y: 660, endPoint x: 566, endPoint y: 650, distance: 11.2
click at [566, 651] on div "Your reply Thanks for your review, David! Our goal is to make going solar easy …" at bounding box center [635, 618] width 809 height 155
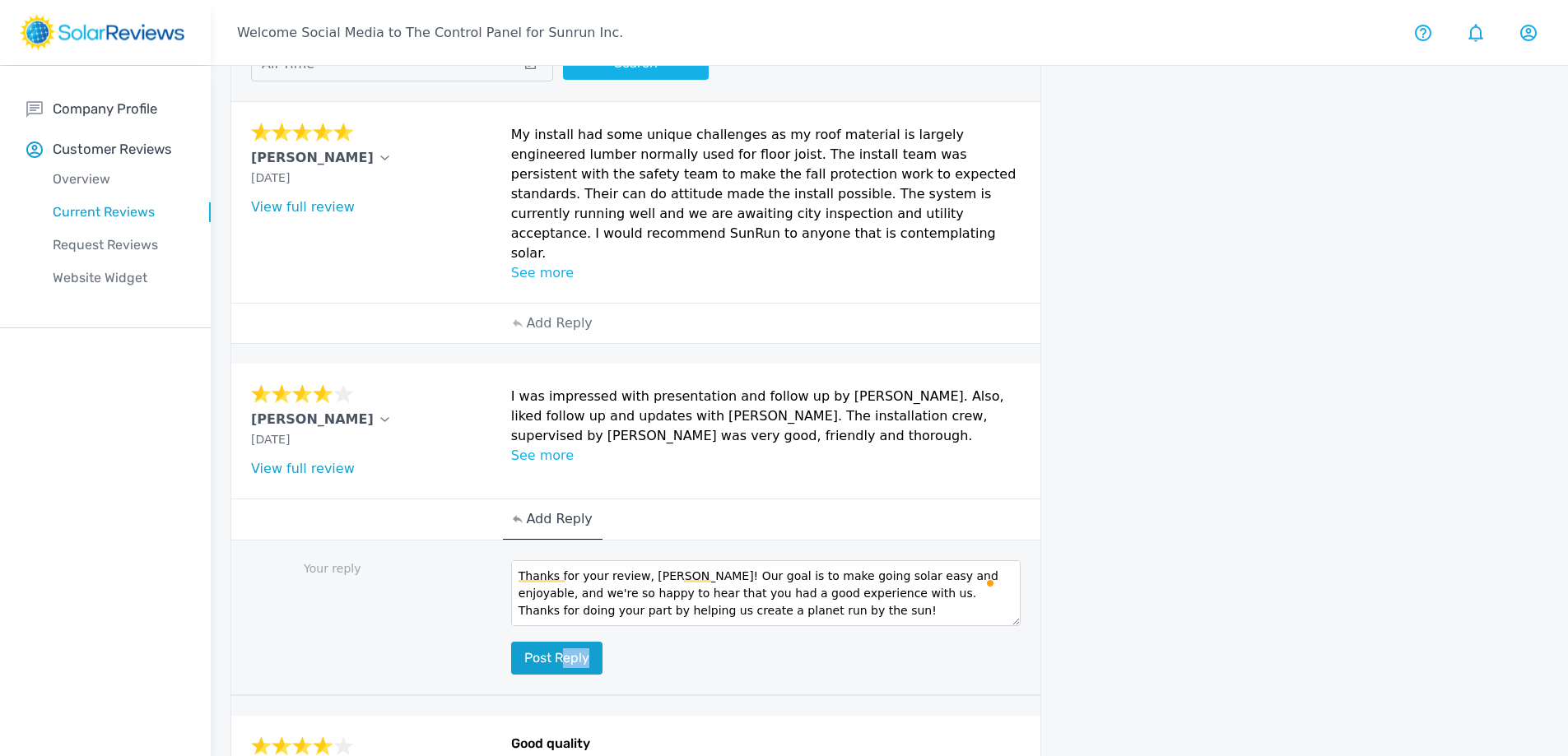
click at [566, 650] on button "Post reply" at bounding box center [557, 658] width 91 height 33
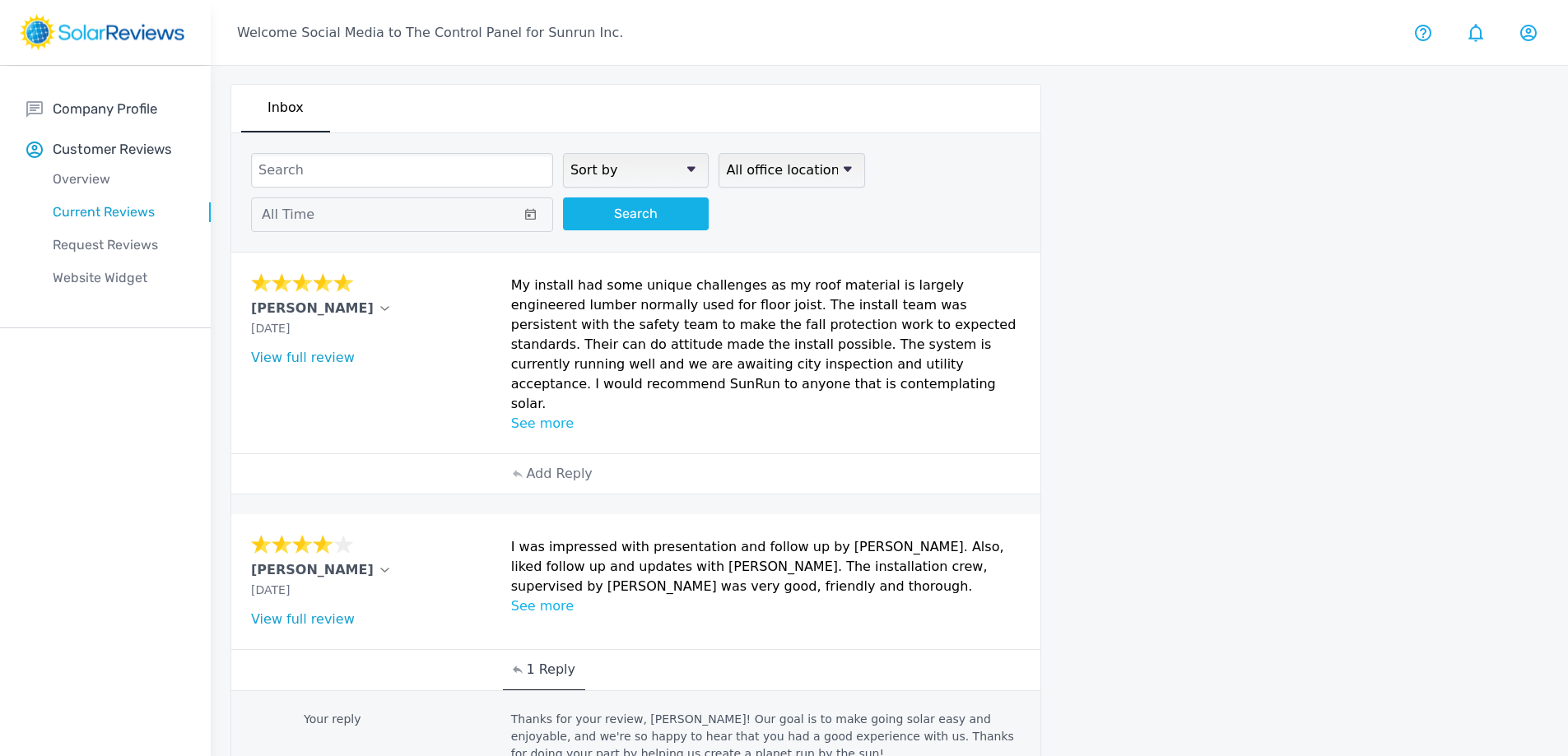
scroll to position [0, 0]
click at [621, 463] on div "Add Reply" at bounding box center [635, 475] width 265 height 39
click at [559, 465] on p "Add Reply" at bounding box center [558, 475] width 66 height 20
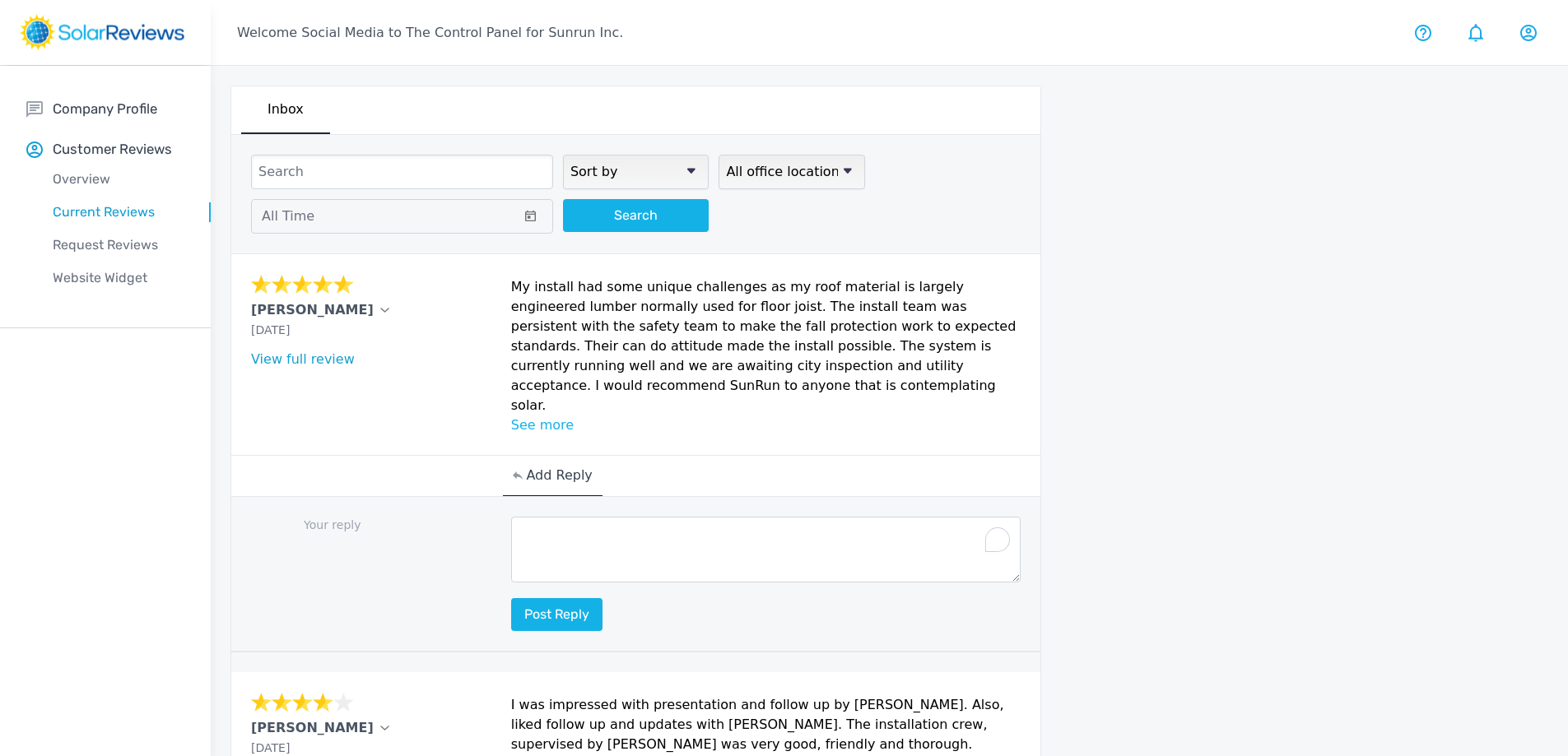
drag, startPoint x: 639, startPoint y: 514, endPoint x: 617, endPoint y: 543, distance: 36.4
click at [619, 543] on textarea "To enrich screen reader interactions, please activate Accessibility in Grammarl…" at bounding box center [766, 549] width 510 height 66
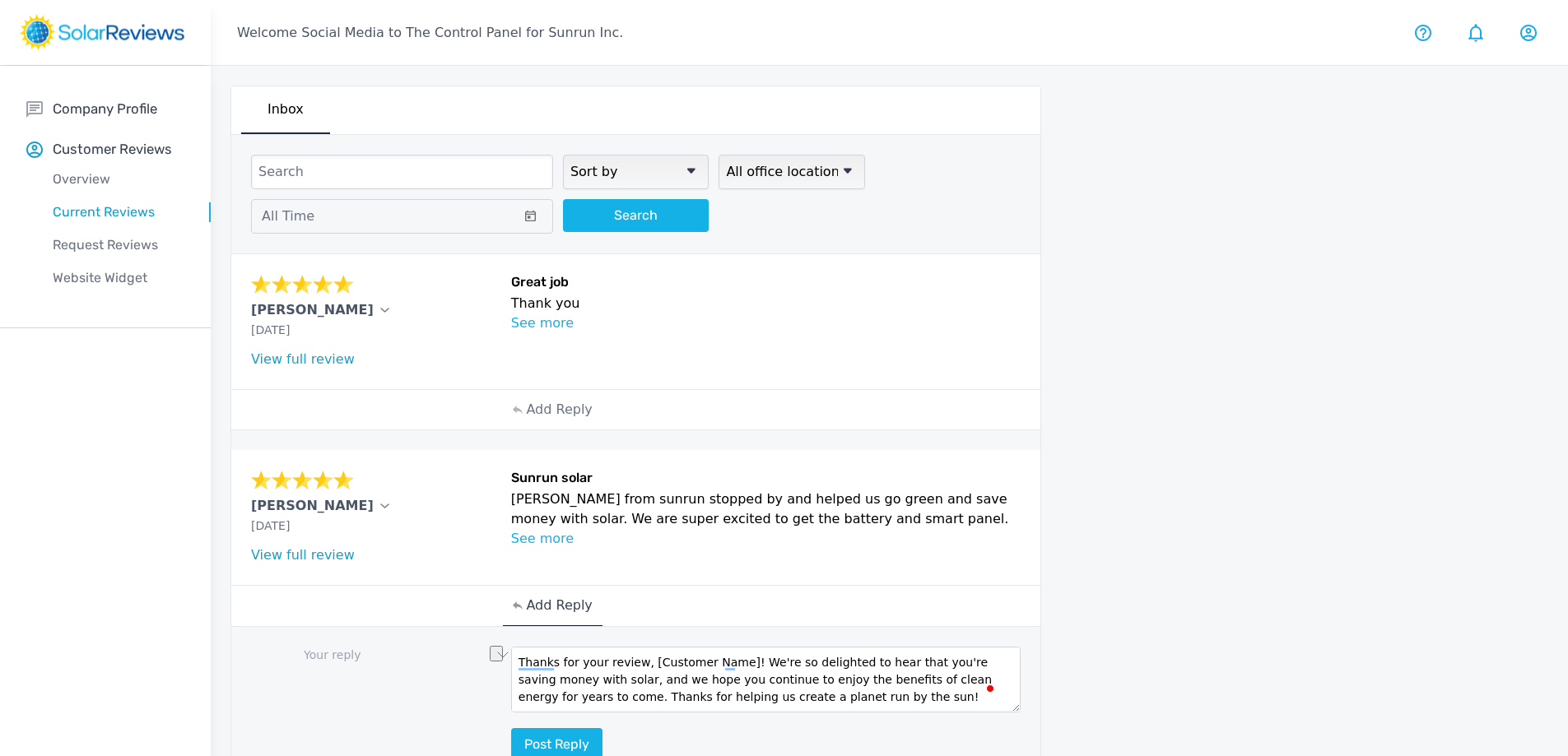
scroll to position [60, 0]
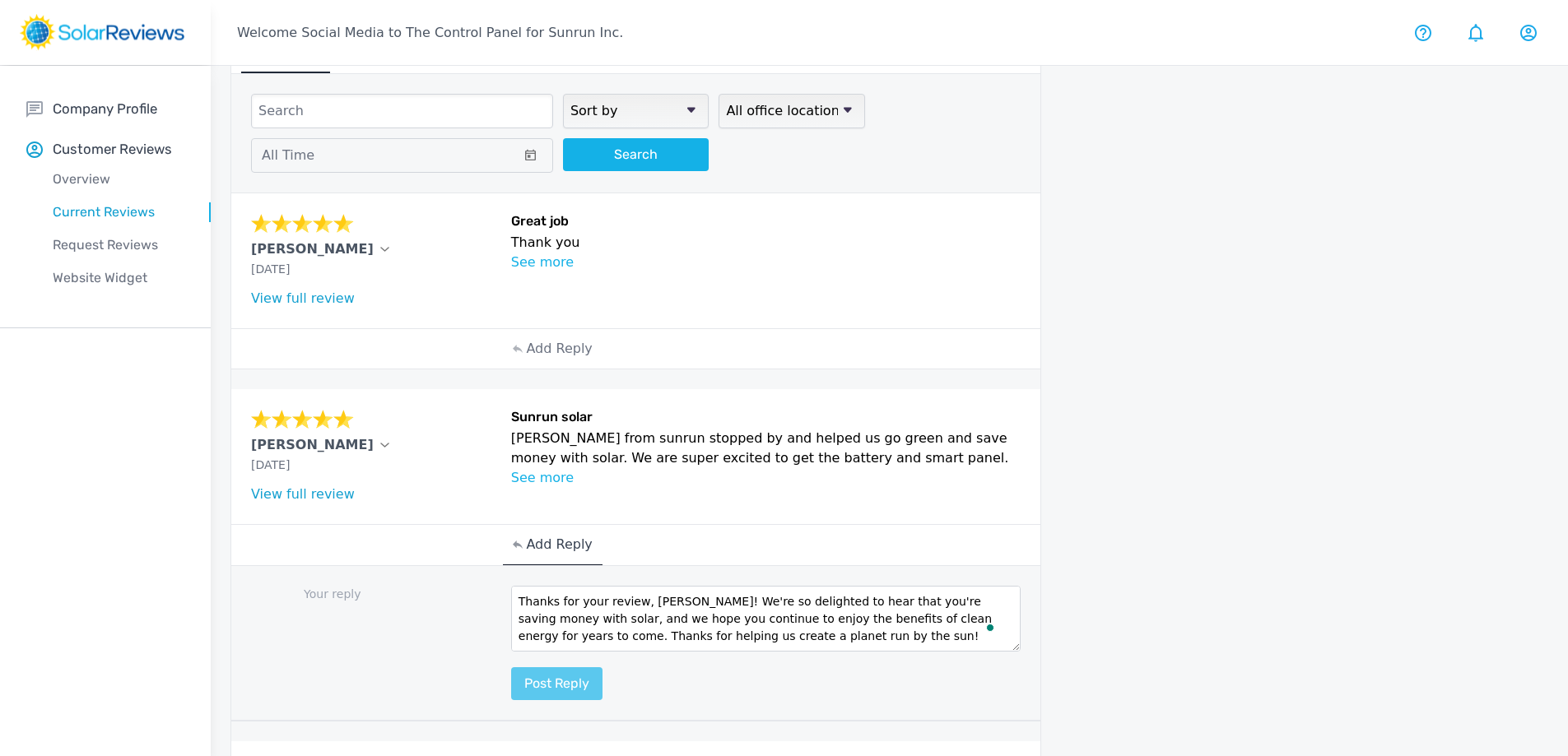
type textarea "Thanks for your review, [PERSON_NAME]! We're so delighted to hear that you're s…"
click at [549, 682] on button "Post reply" at bounding box center [557, 683] width 91 height 33
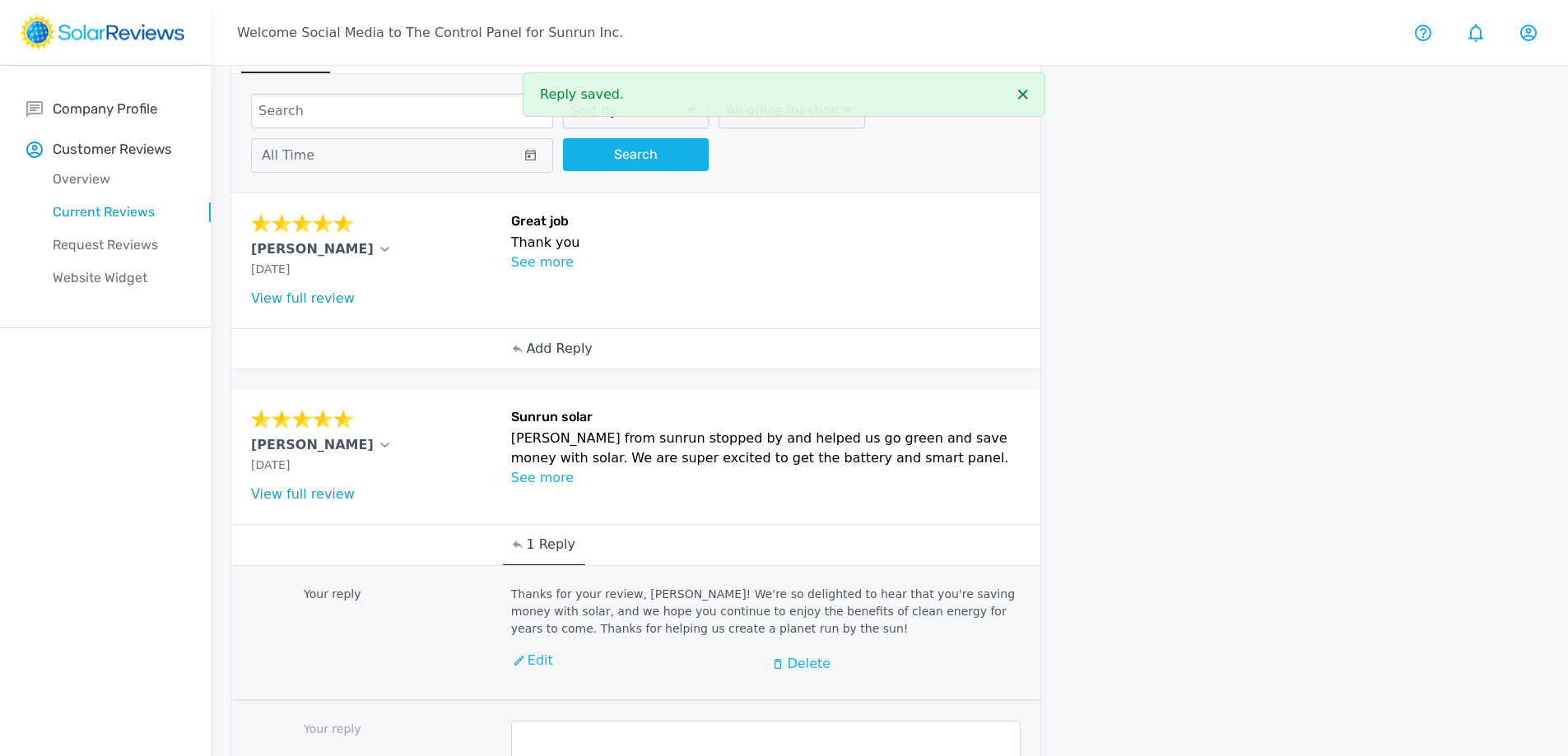
click at [575, 360] on div "Add Reply" at bounding box center [552, 349] width 99 height 39
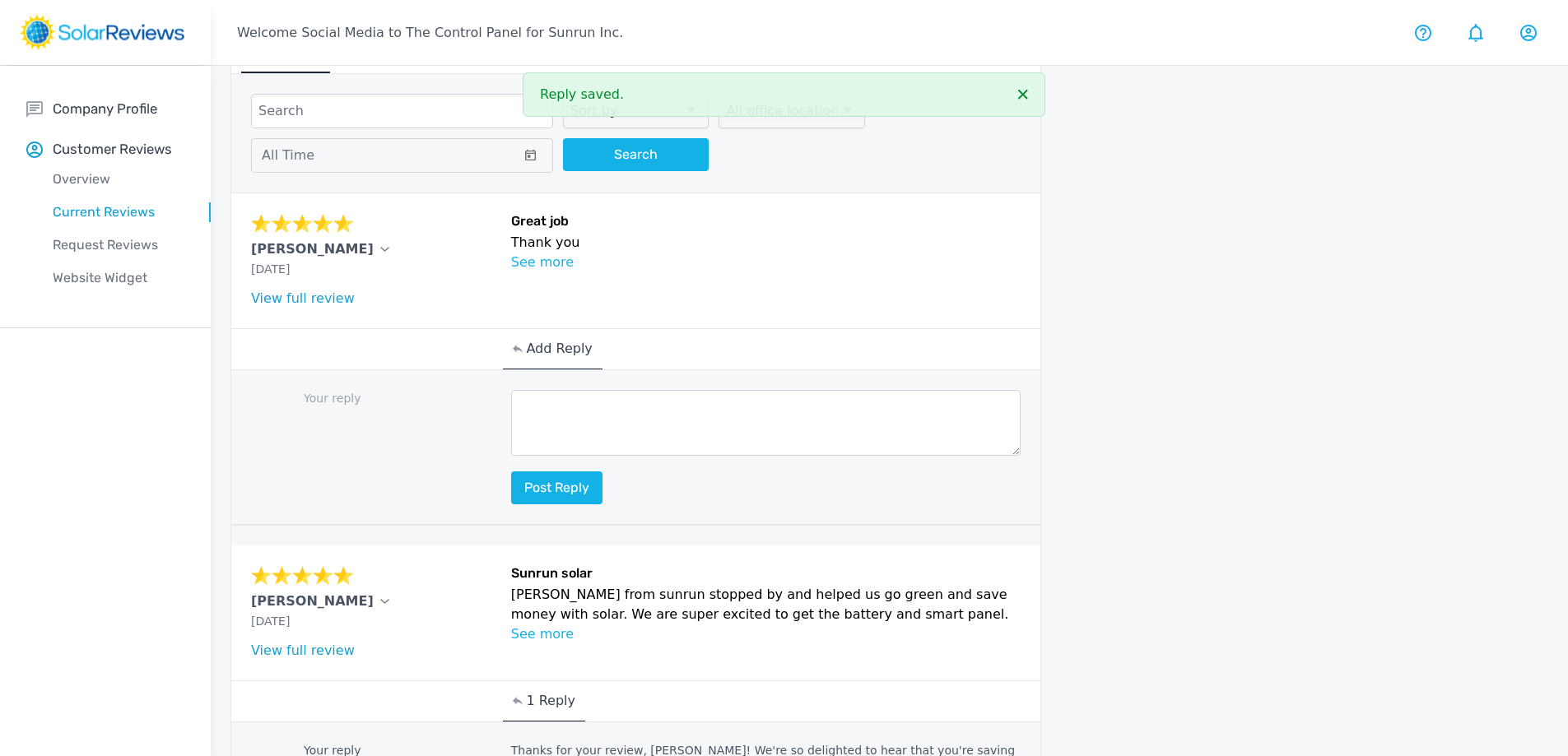
drag, startPoint x: 1573, startPoint y: 302, endPoint x: 1634, endPoint y: 309, distance: 61.4
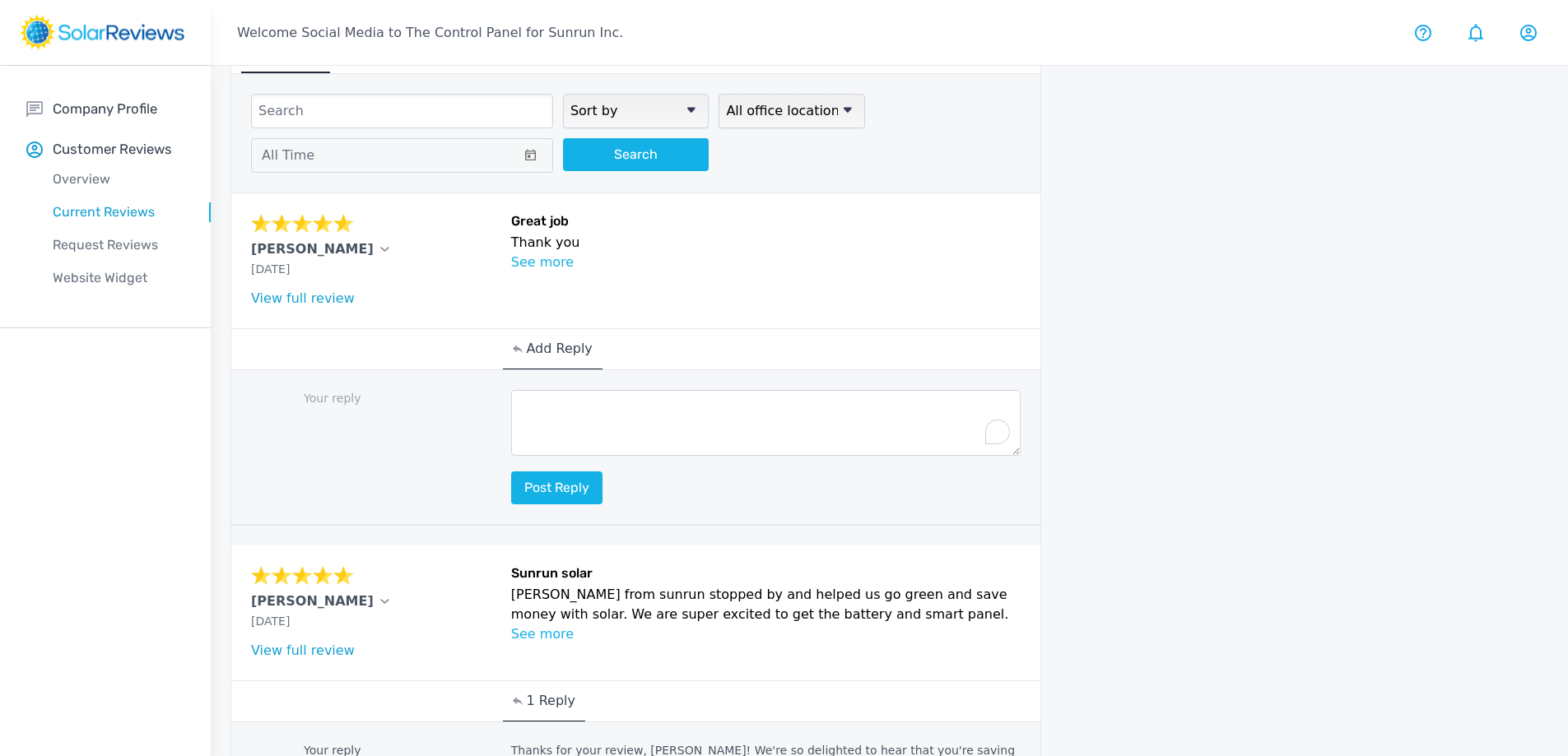
click at [599, 449] on textarea "To enrich screen reader interactions, please activate Accessibility in Grammarl…" at bounding box center [766, 422] width 510 height 66
paste textarea "Thank you so much for being part of our Sunrun family!"
type textarea "Thank you so much for being part of our Sunrun family, [PERSON_NAME]!"
click at [581, 492] on button "Post reply" at bounding box center [557, 488] width 91 height 33
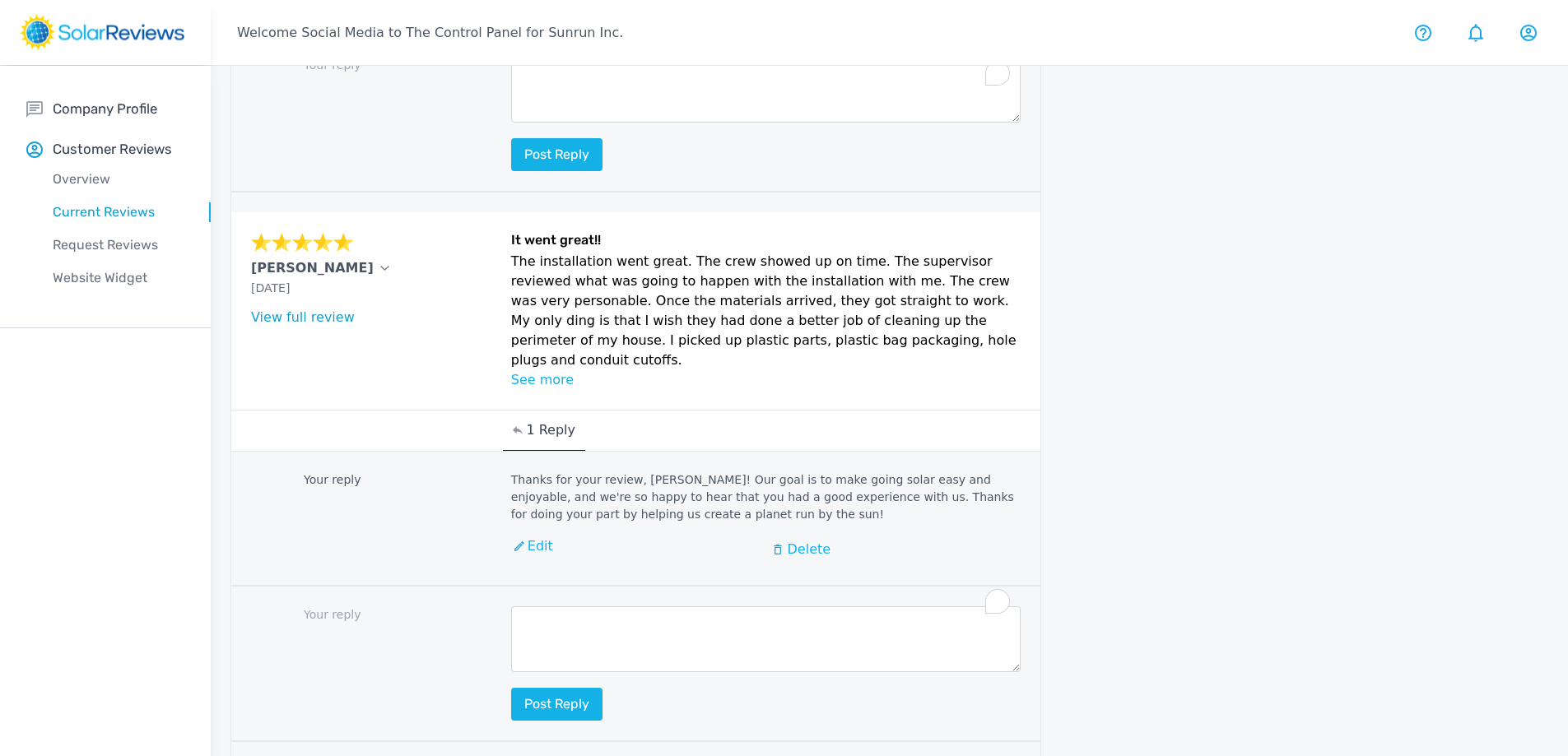
scroll to position [1925, 0]
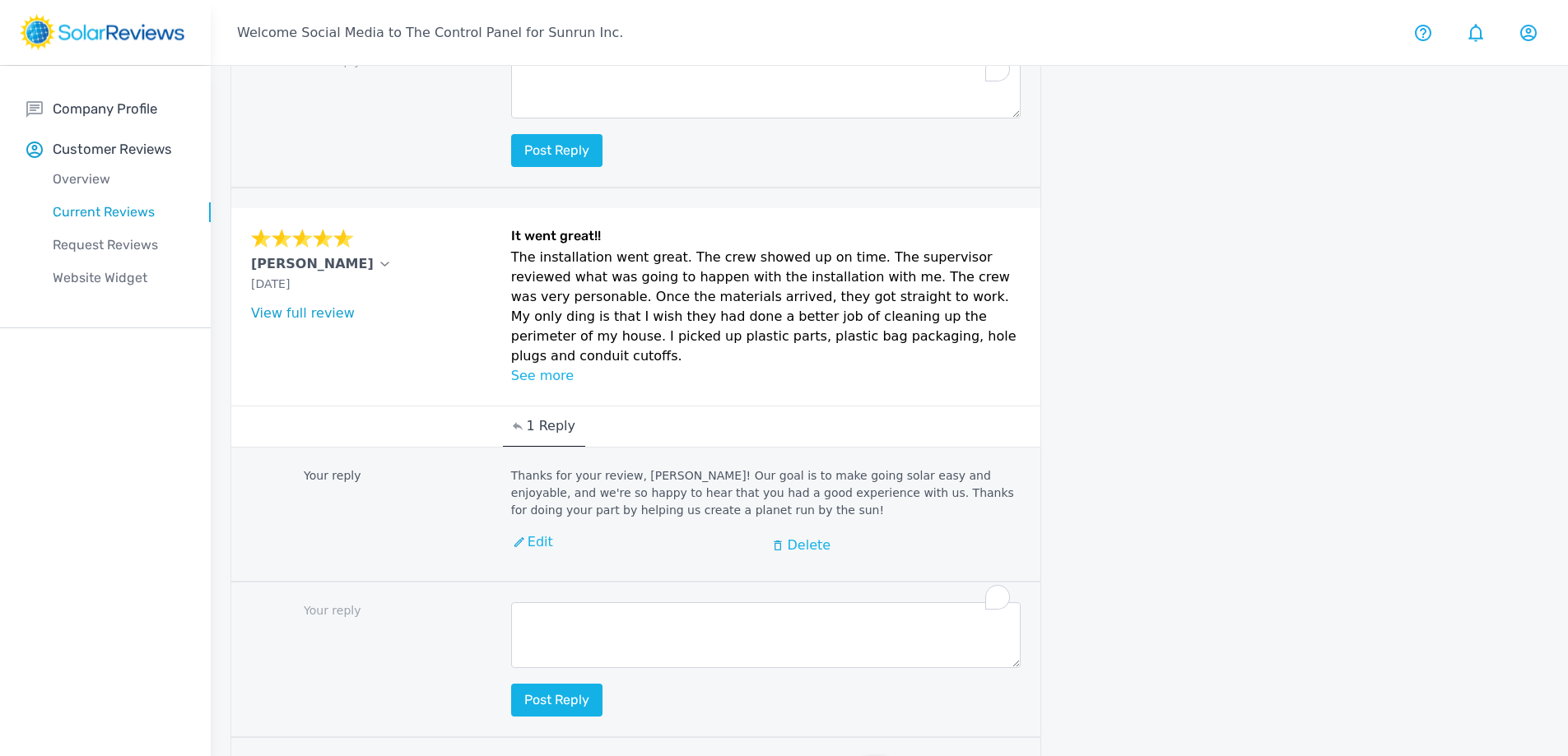
click at [842, 755] on p "1" at bounding box center [842, 770] width 8 height 20
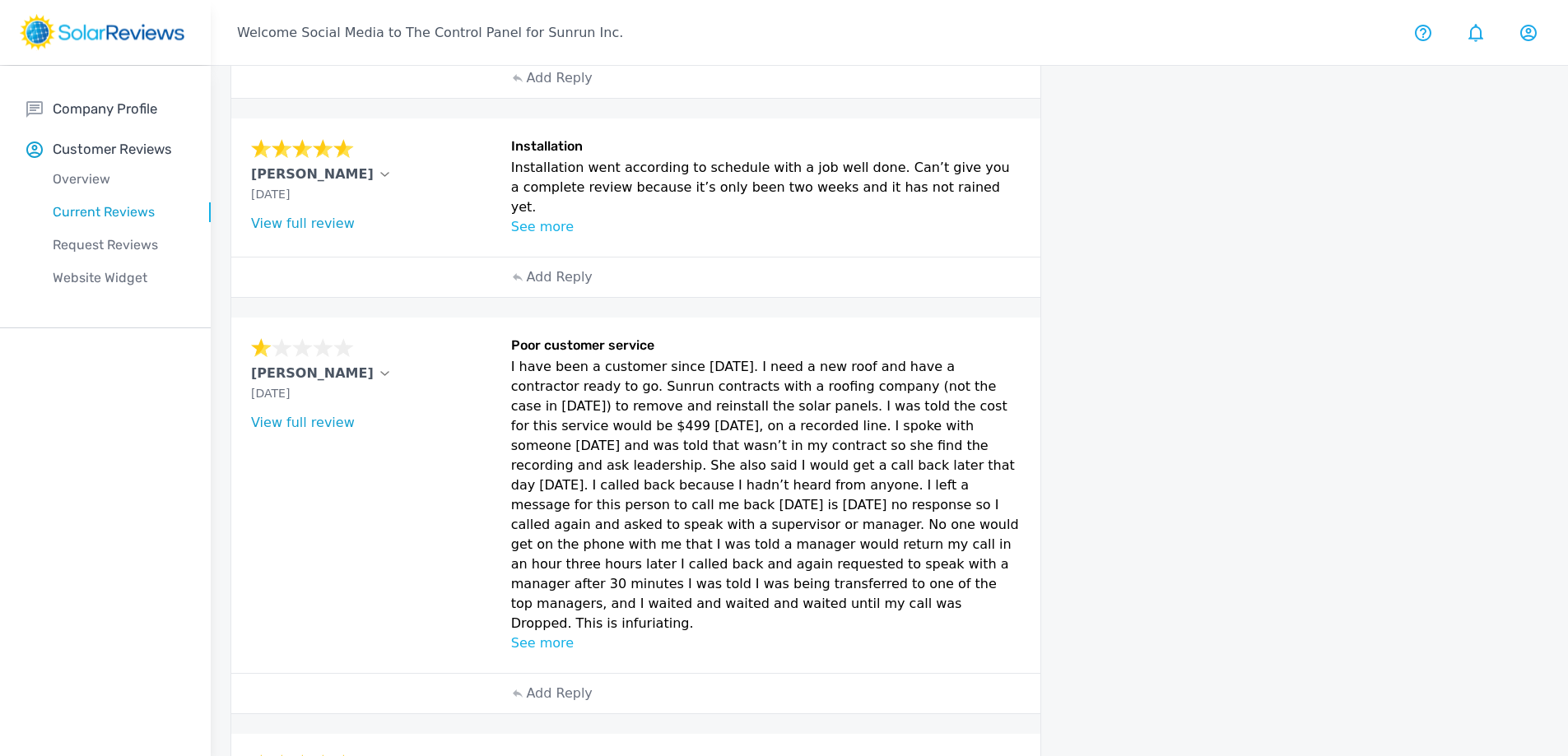
scroll to position [892, 0]
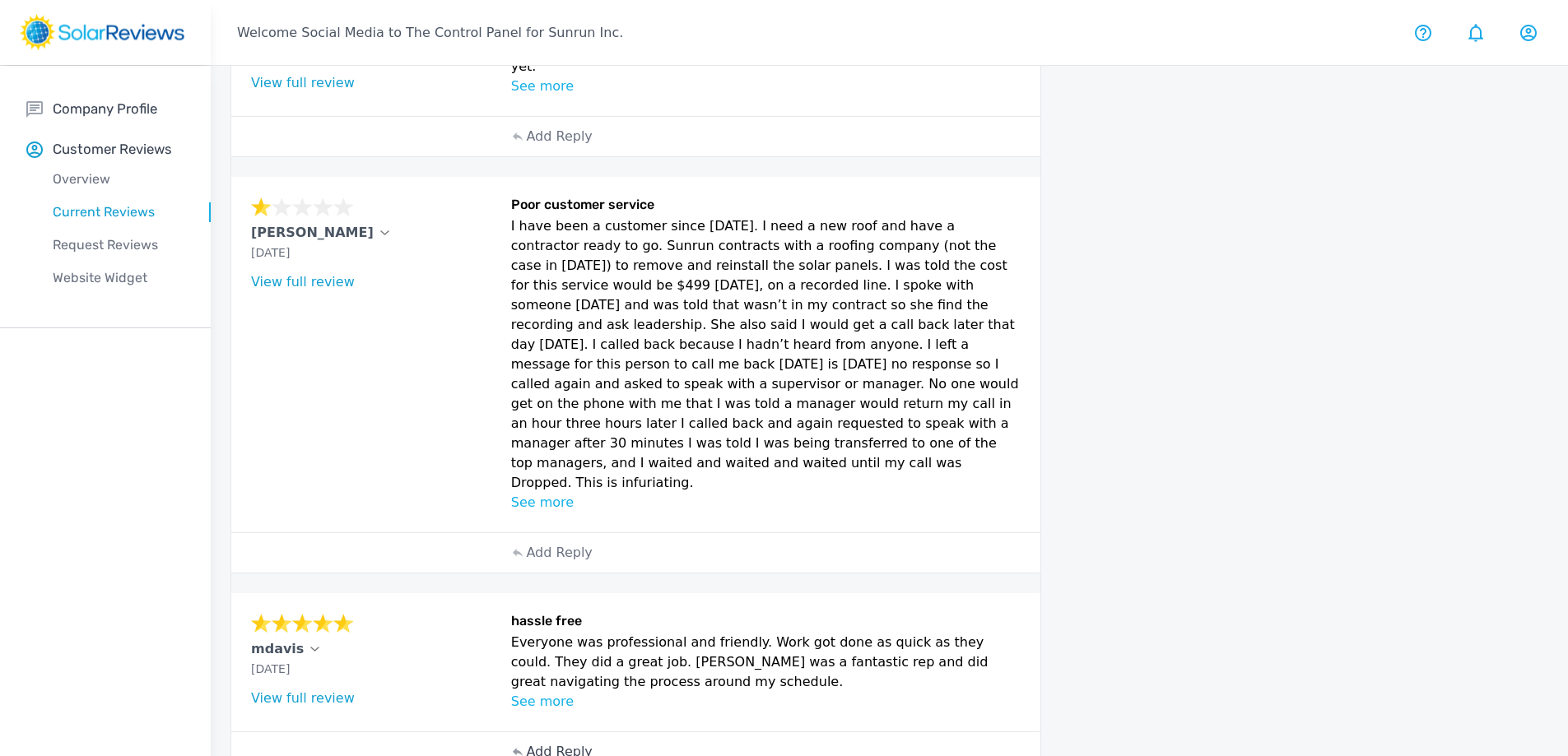
click at [551, 742] on p "Add Reply" at bounding box center [558, 752] width 66 height 20
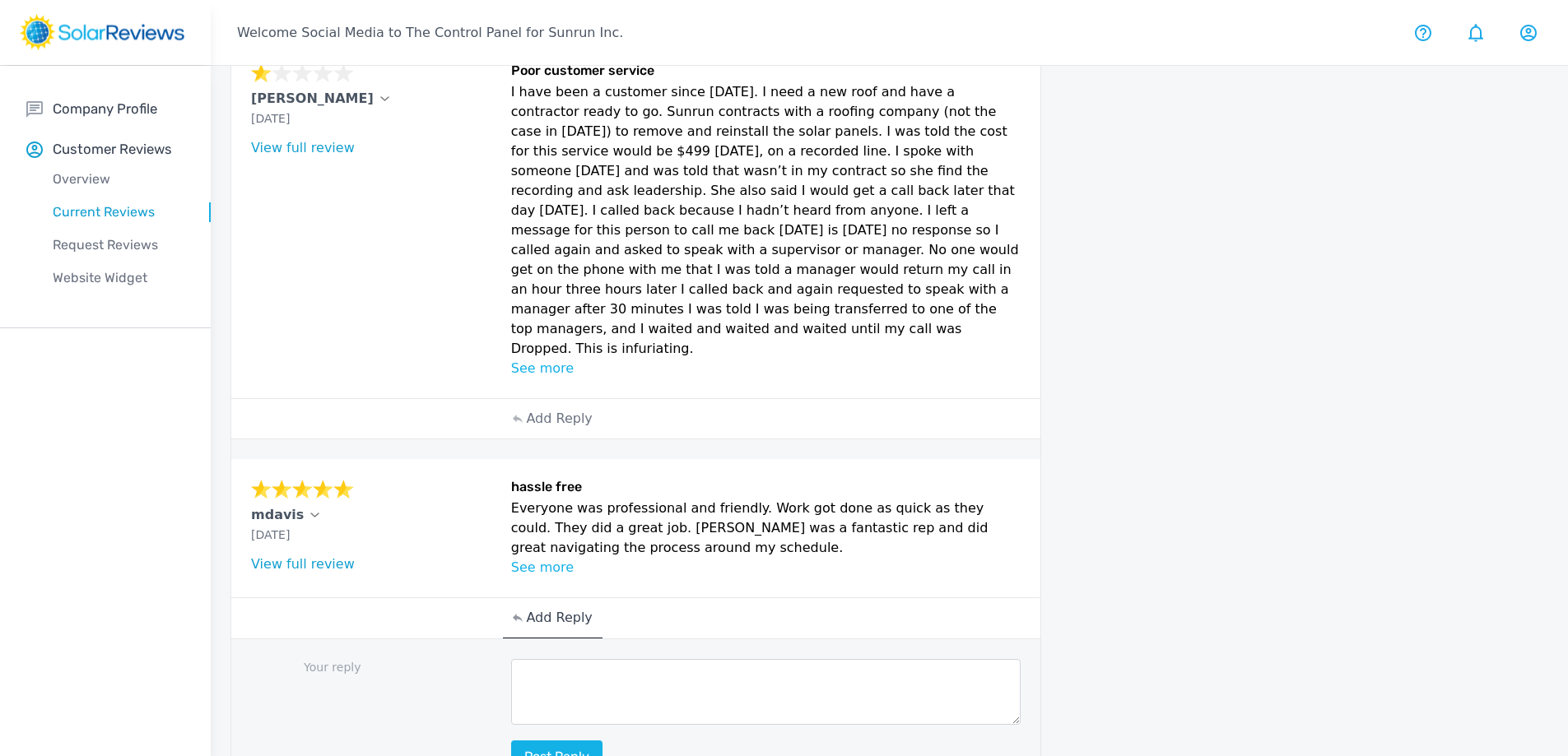
scroll to position [1047, 0]
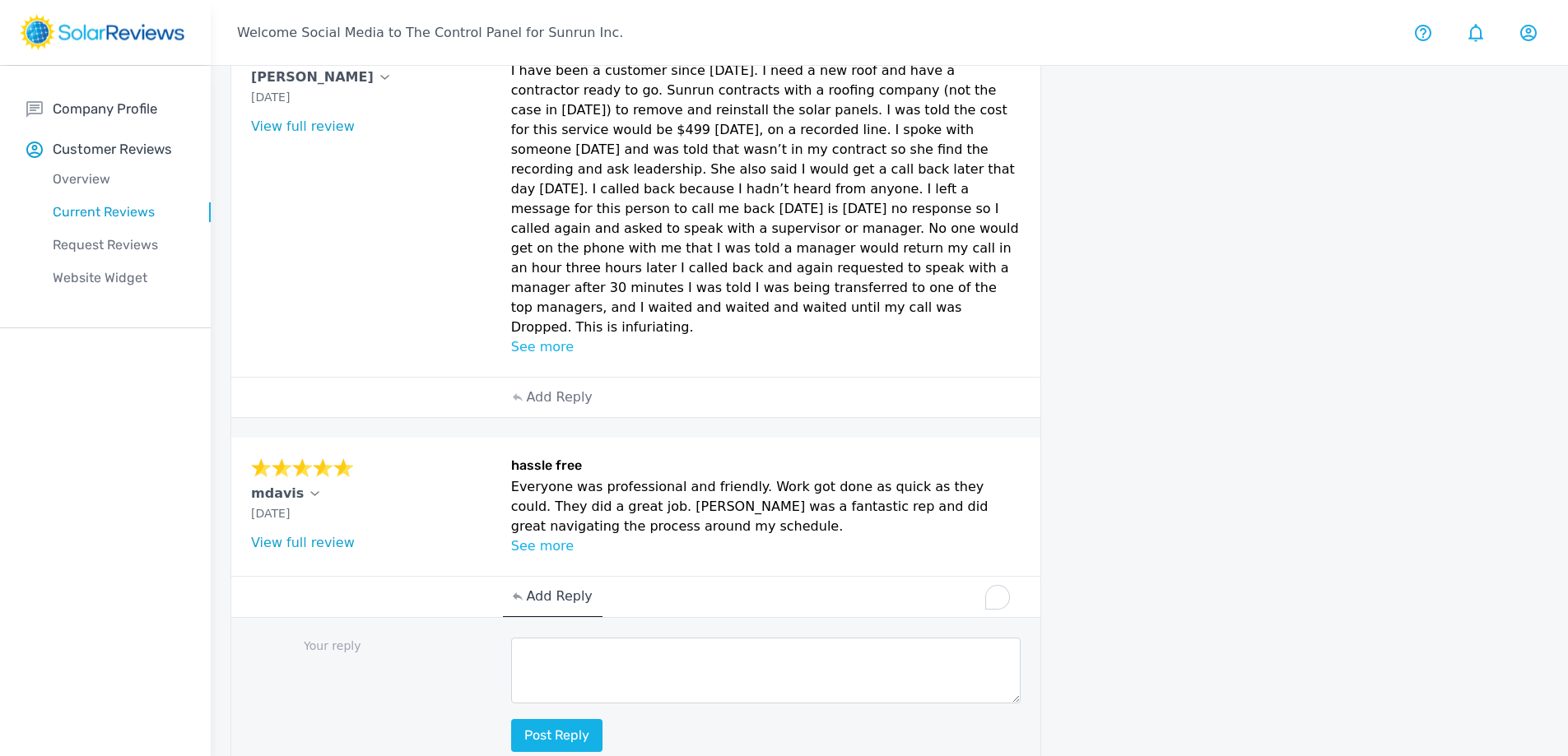
click at [714, 638] on textarea "To enrich screen reader interactions, please activate Accessibility in Grammarl…" at bounding box center [766, 670] width 510 height 66
paste textarea "Your review brightened our day, [Customer Name]! Thanks for taking the time to …"
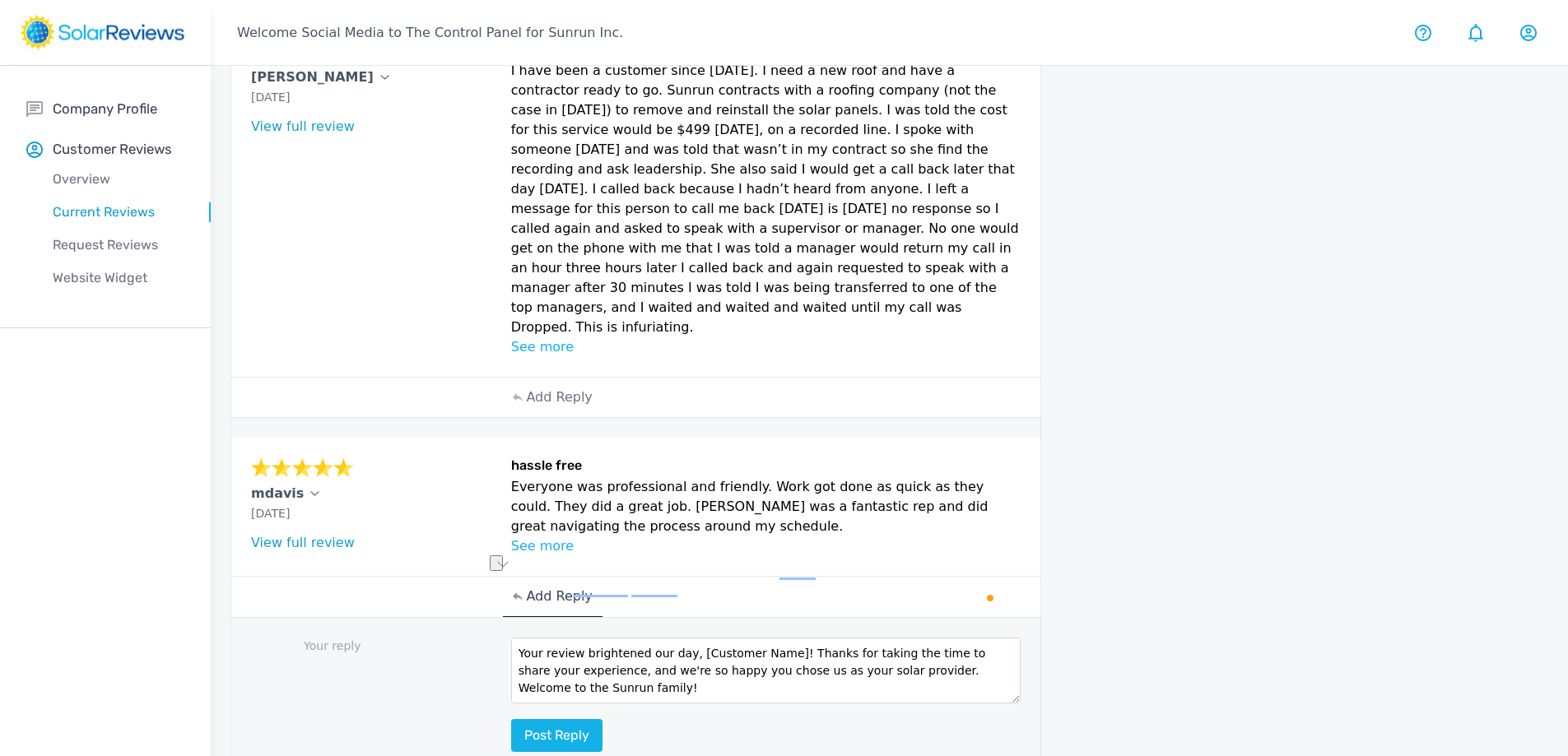
drag, startPoint x: 684, startPoint y: 564, endPoint x: 770, endPoint y: 568, distance: 86.1
click at [770, 638] on textarea "Your review brightened our day, [Customer Name]! Thanks for taking the time to …" at bounding box center [766, 670] width 510 height 66
type textarea "Your review brightened our day, mdavis! Thanks for taking the time to share you…"
drag, startPoint x: 537, startPoint y: 653, endPoint x: 529, endPoint y: 666, distance: 15.3
click at [534, 719] on button "Post reply" at bounding box center [557, 736] width 91 height 33
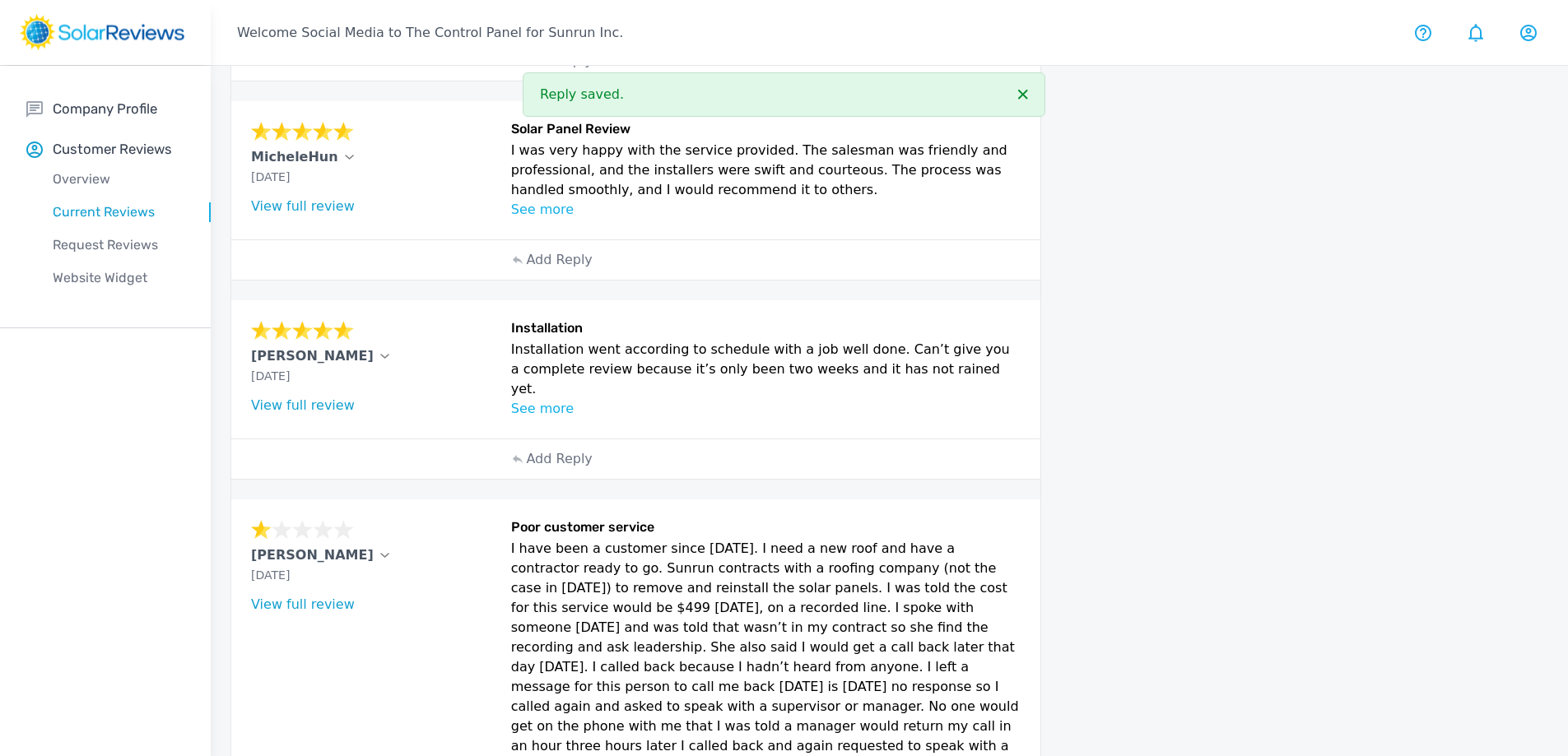
scroll to position [718, 0]
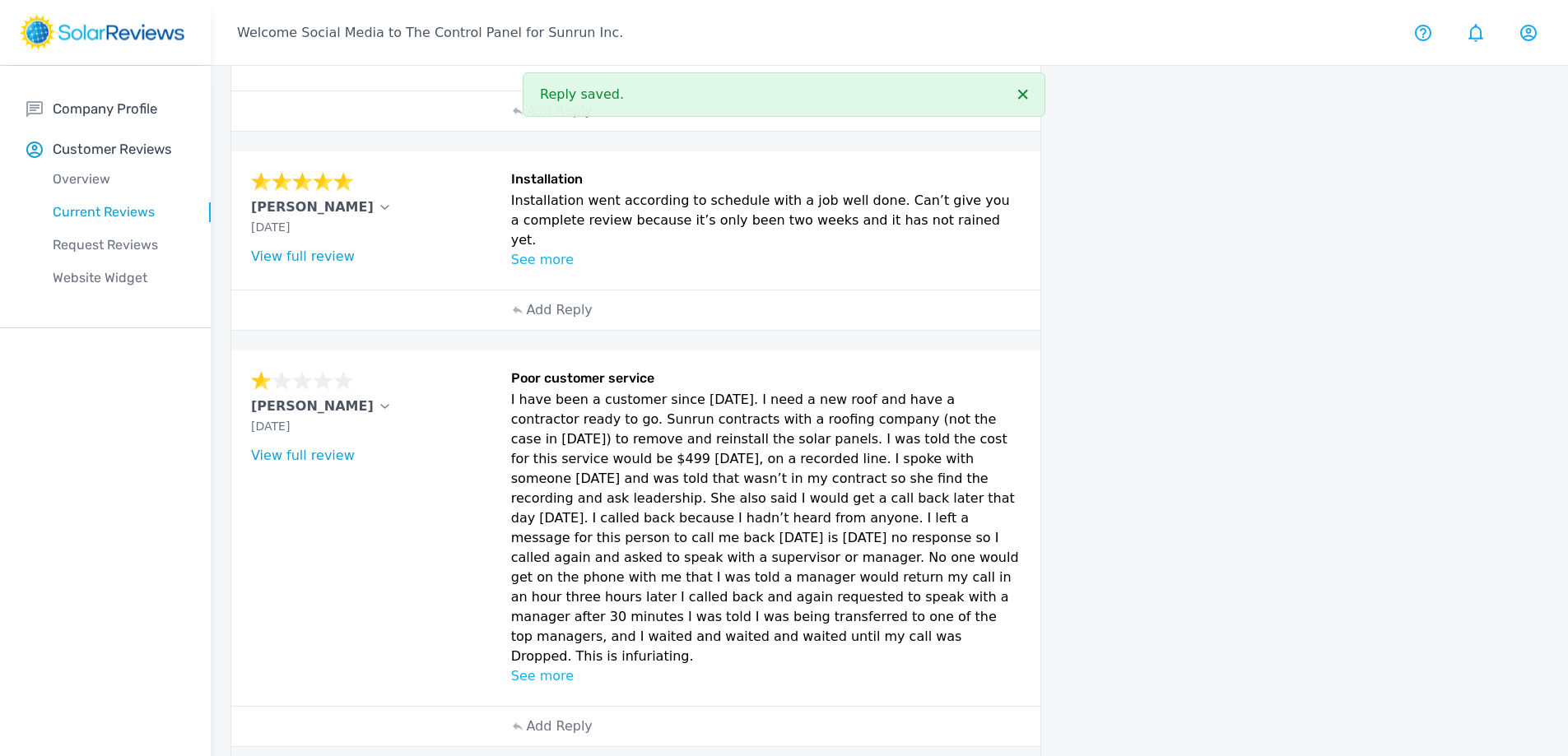
click at [606, 706] on div "Add Reply" at bounding box center [635, 725] width 265 height 39
click at [549, 717] on p "Add Reply" at bounding box center [558, 726] width 66 height 20
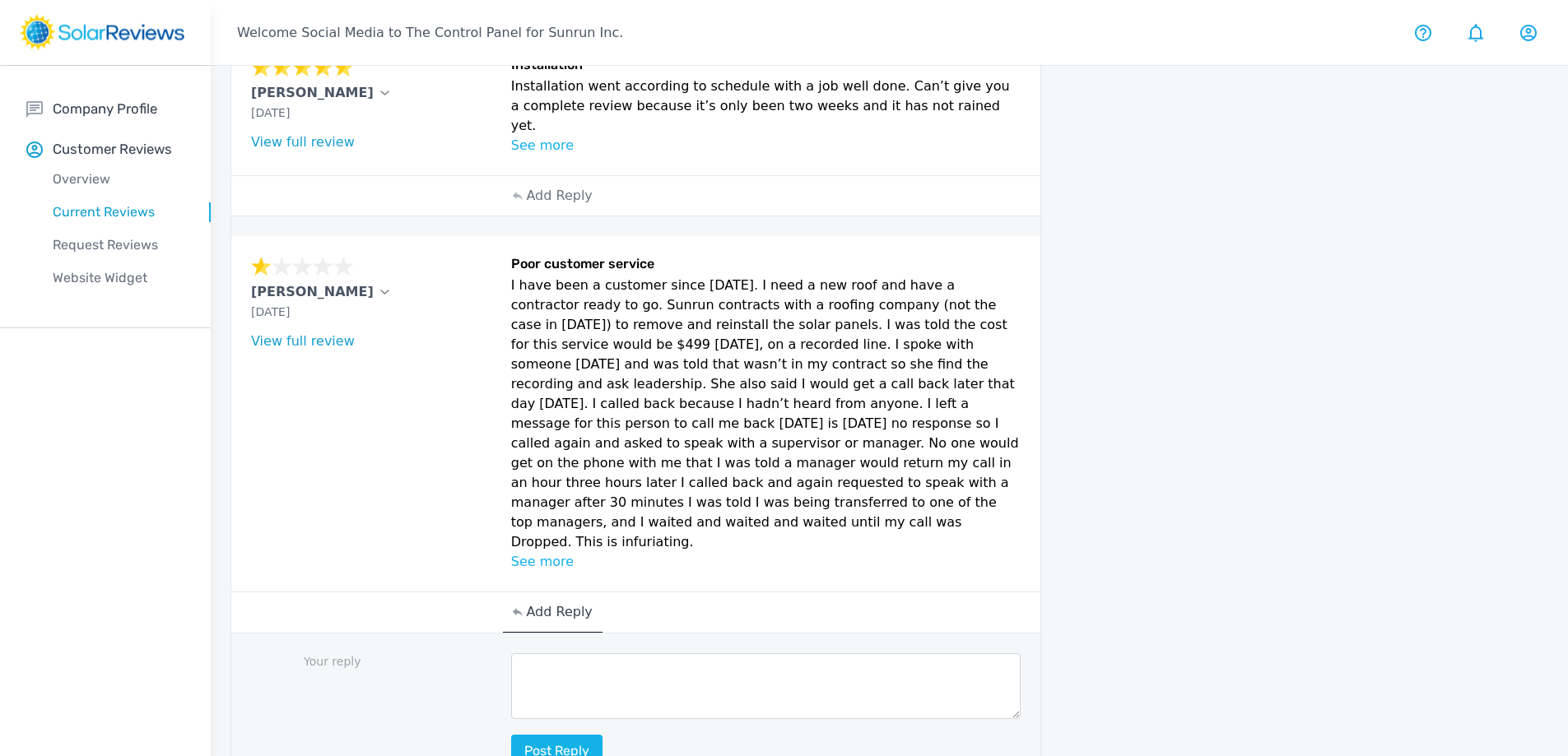
scroll to position [882, 0]
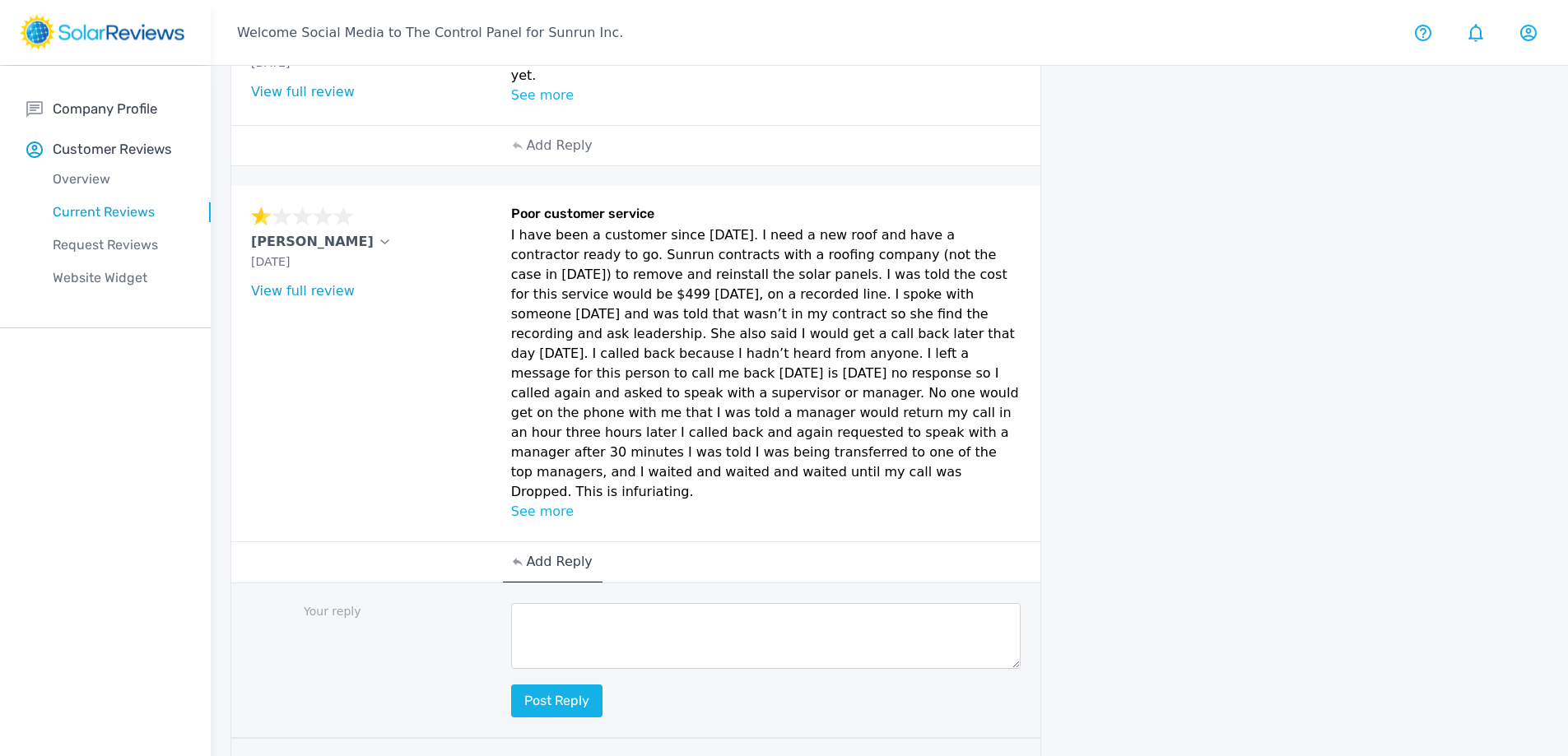
click at [637, 603] on textarea at bounding box center [766, 635] width 510 height 66
click at [653, 603] on textarea "To enrich screen reader interactions, please activate Accessibility in Grammarl…" at bounding box center [766, 635] width 510 height 66
paste textarea "Thank you for bringing this to our attention, [Customer Name]. My name is [Your…"
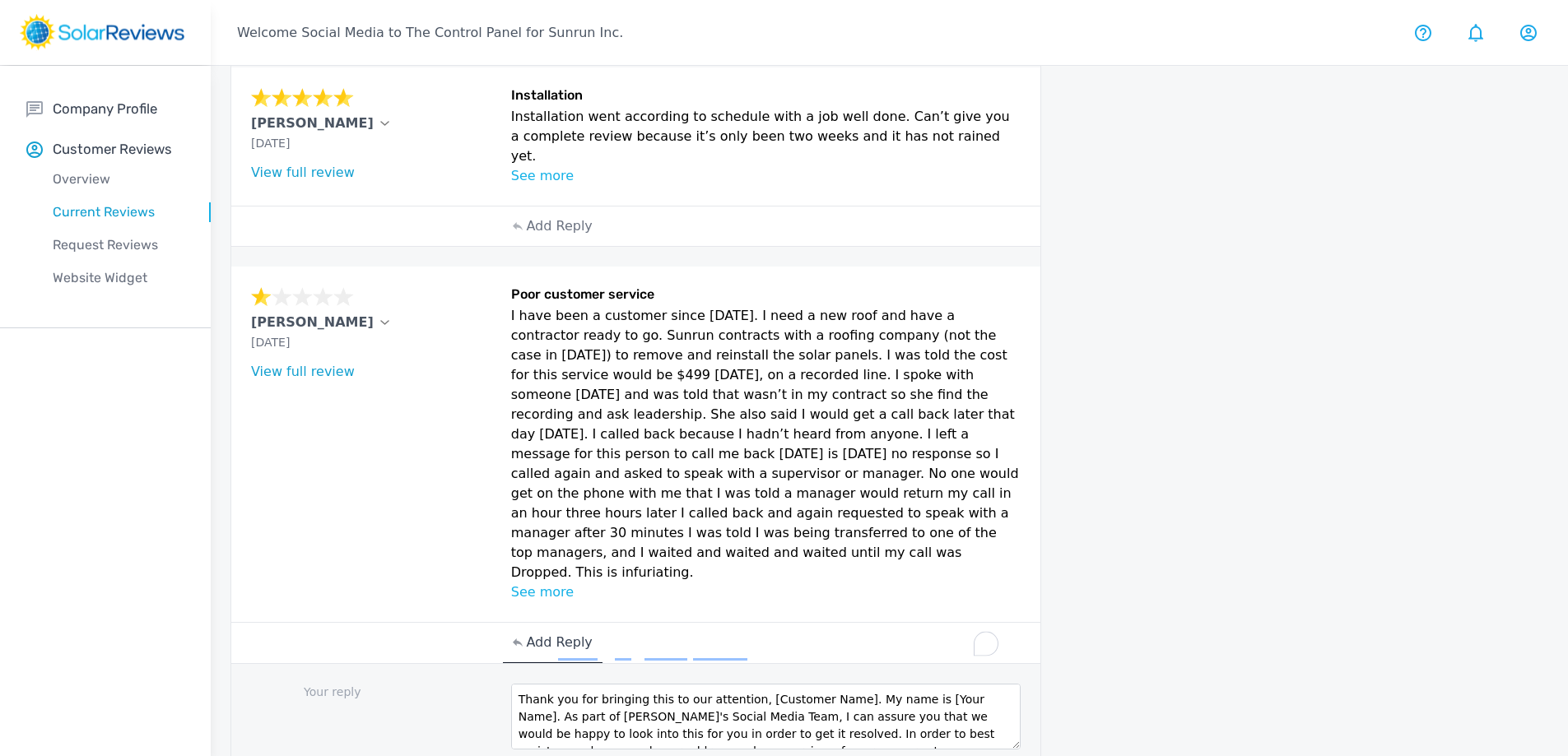
scroll to position [801, 0]
type textarea "Thank you for bringing this to our attention, [Customer Name]. My name is [Your…"
click at [261, 314] on p "[PERSON_NAME]" at bounding box center [312, 324] width 123 height 20
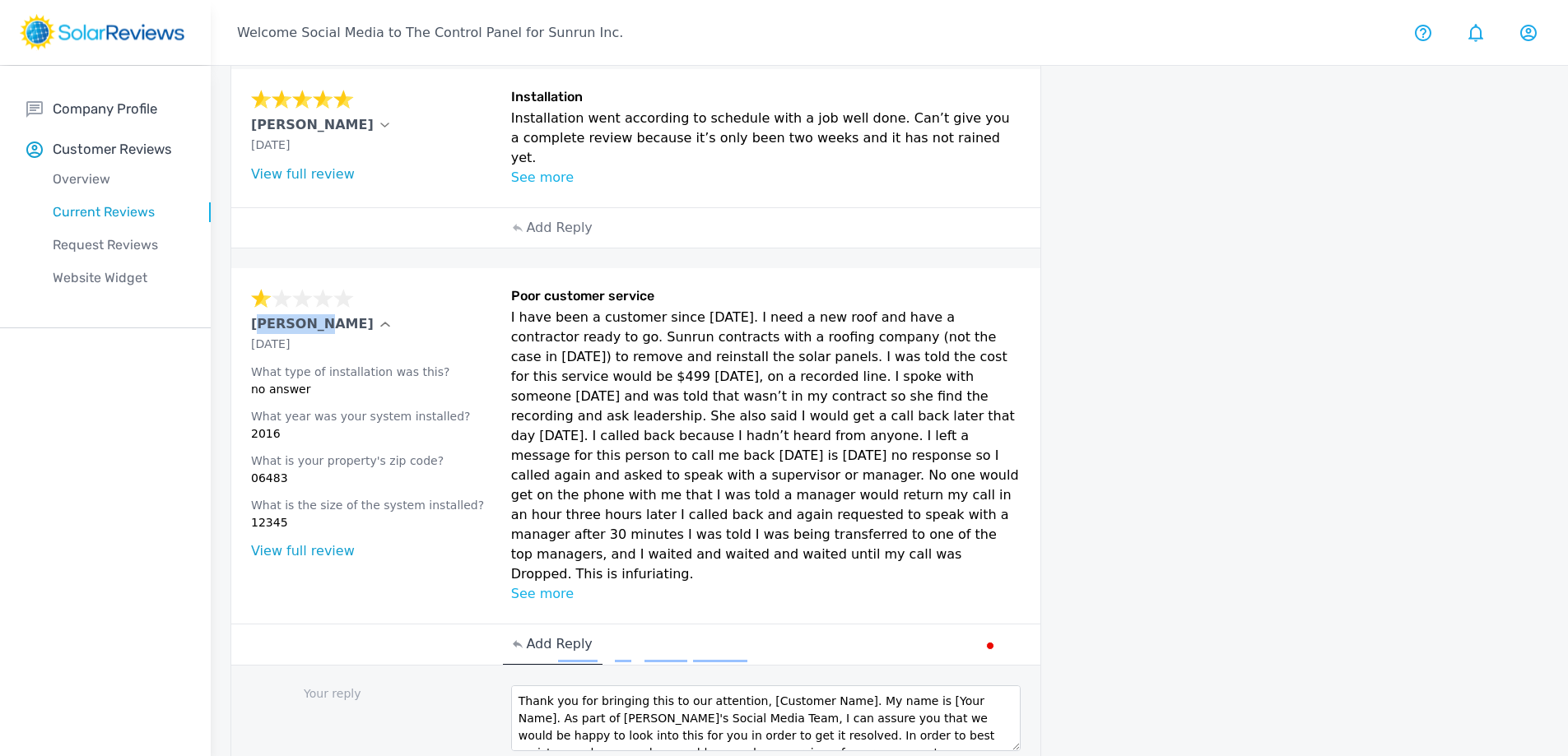
click at [267, 314] on p "[PERSON_NAME]" at bounding box center [312, 324] width 123 height 20
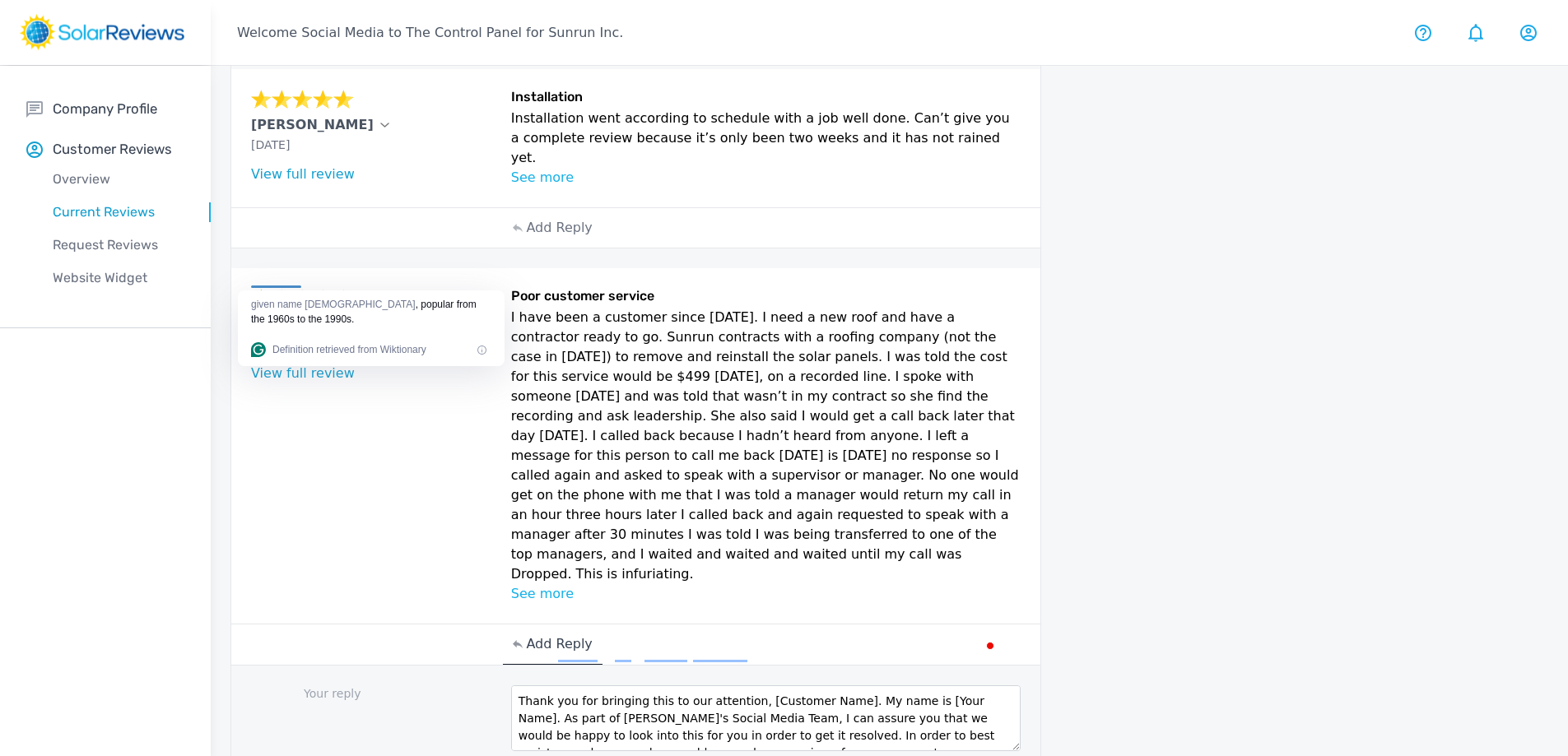
copy p "[PERSON_NAME]"
